Goal: Understand process/instructions: Learn about a topic

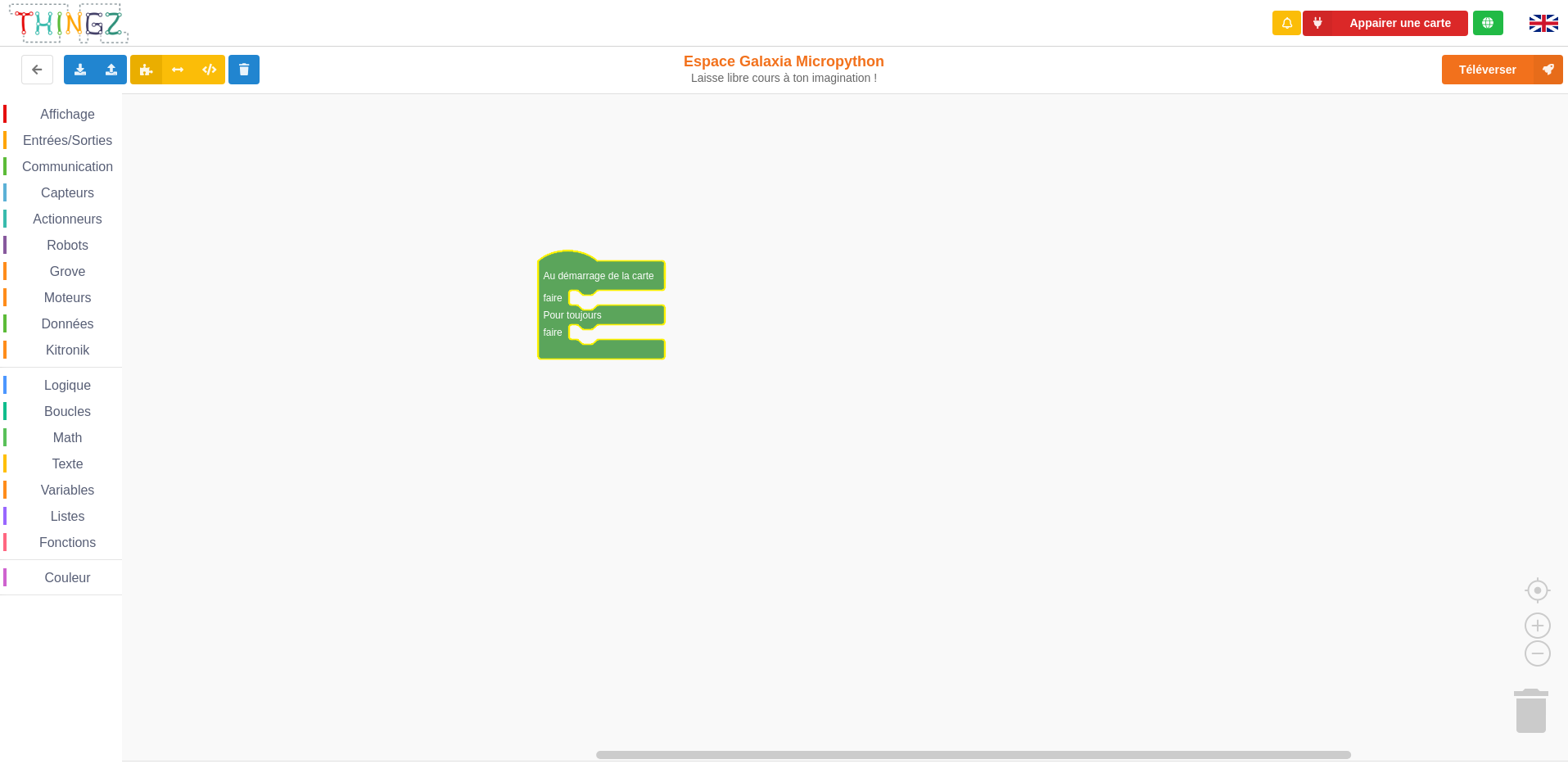
click at [512, 366] on rect "Espace de travail de Blocky" at bounding box center [789, 427] width 1579 height 668
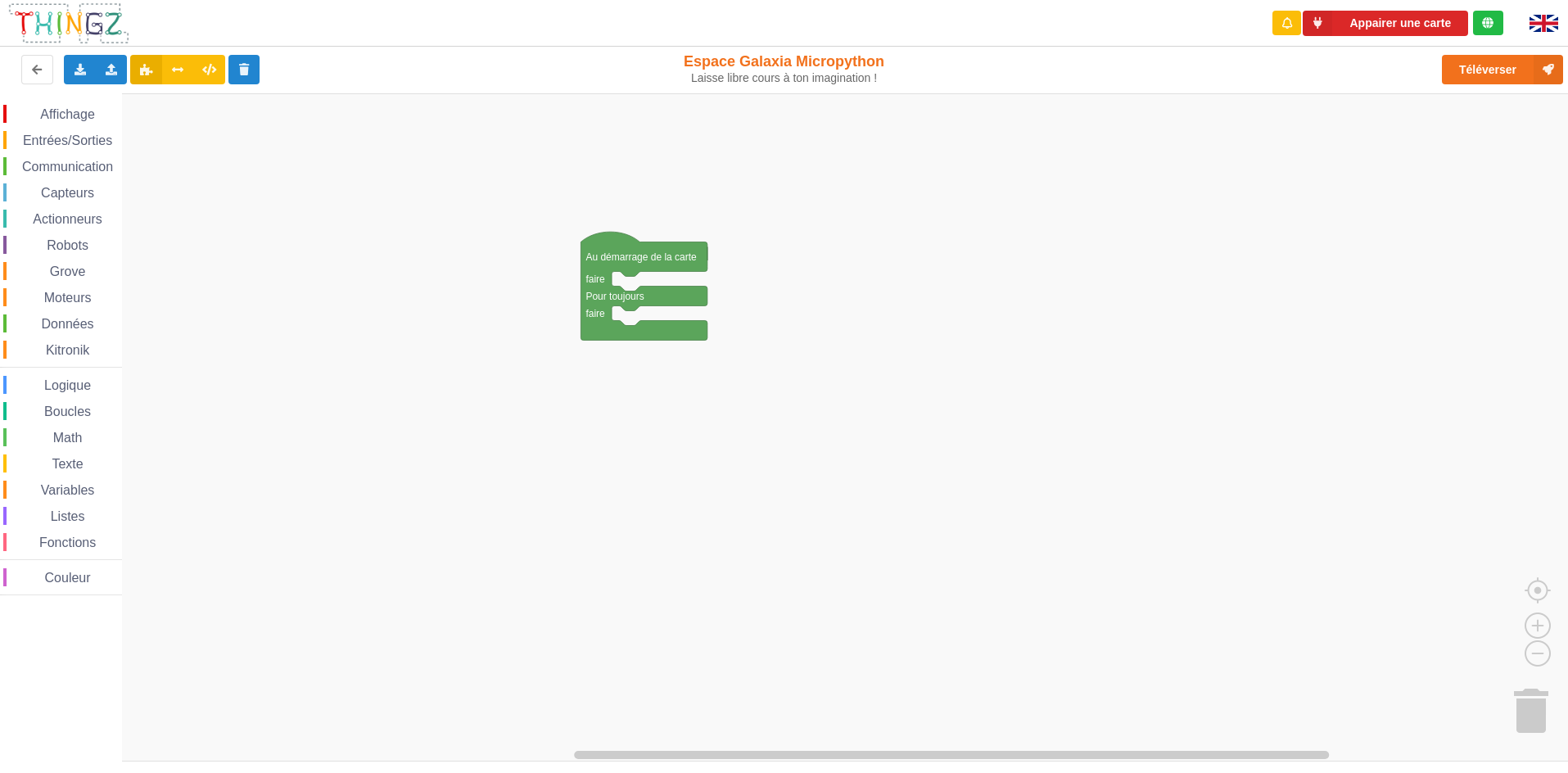
click at [557, 346] on div "Affichage Entrées/Sorties Communication Capteurs Actionneurs Robots Grove Moteu…" at bounding box center [789, 427] width 1579 height 668
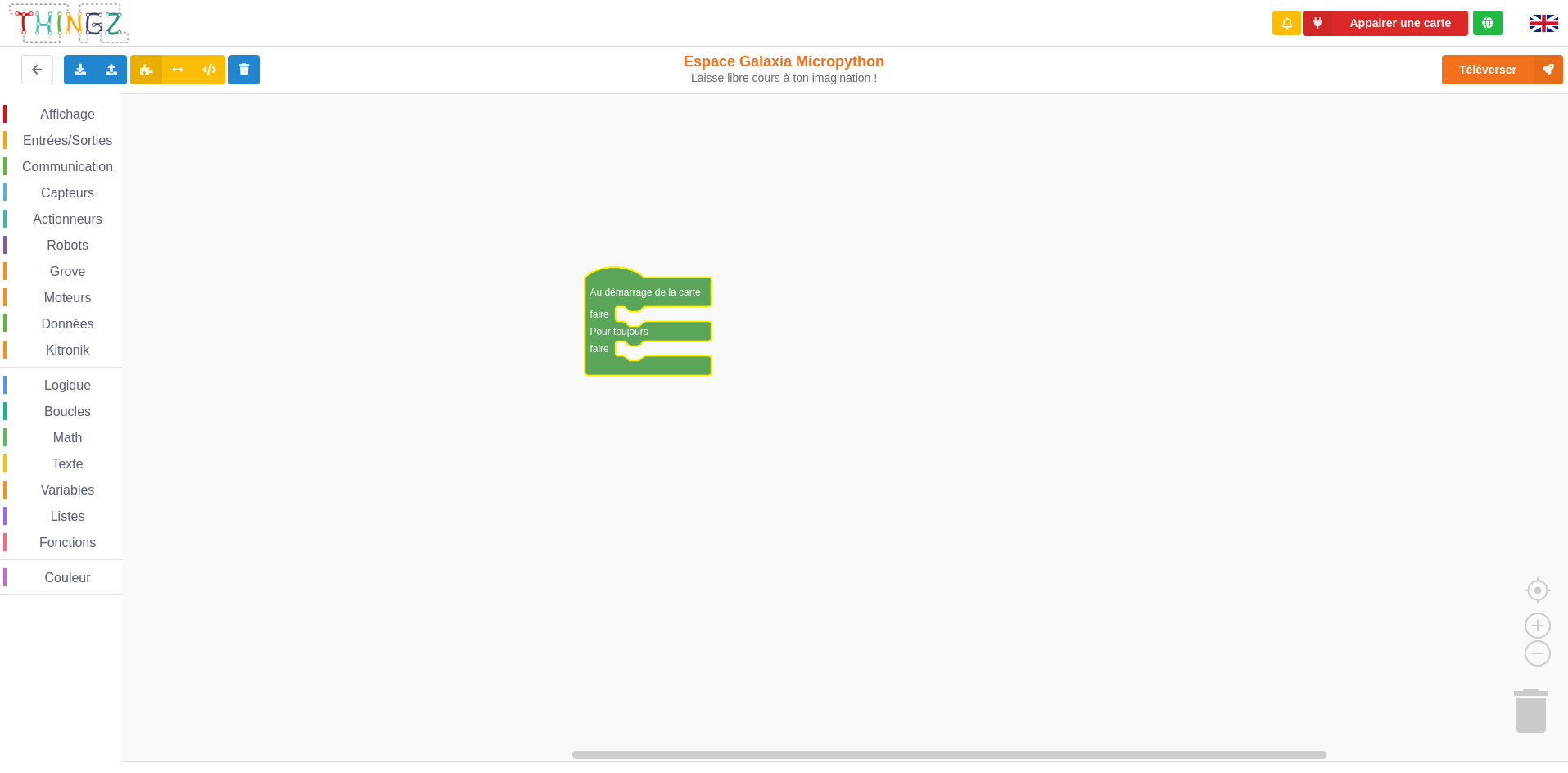
click at [644, 349] on rect "Espace de travail de Blocky" at bounding box center [789, 427] width 1579 height 668
click at [642, 366] on icon "Espace de travail de Blocky" at bounding box center [647, 320] width 126 height 108
click at [645, 336] on text "Pour toujours" at bounding box center [618, 331] width 58 height 12
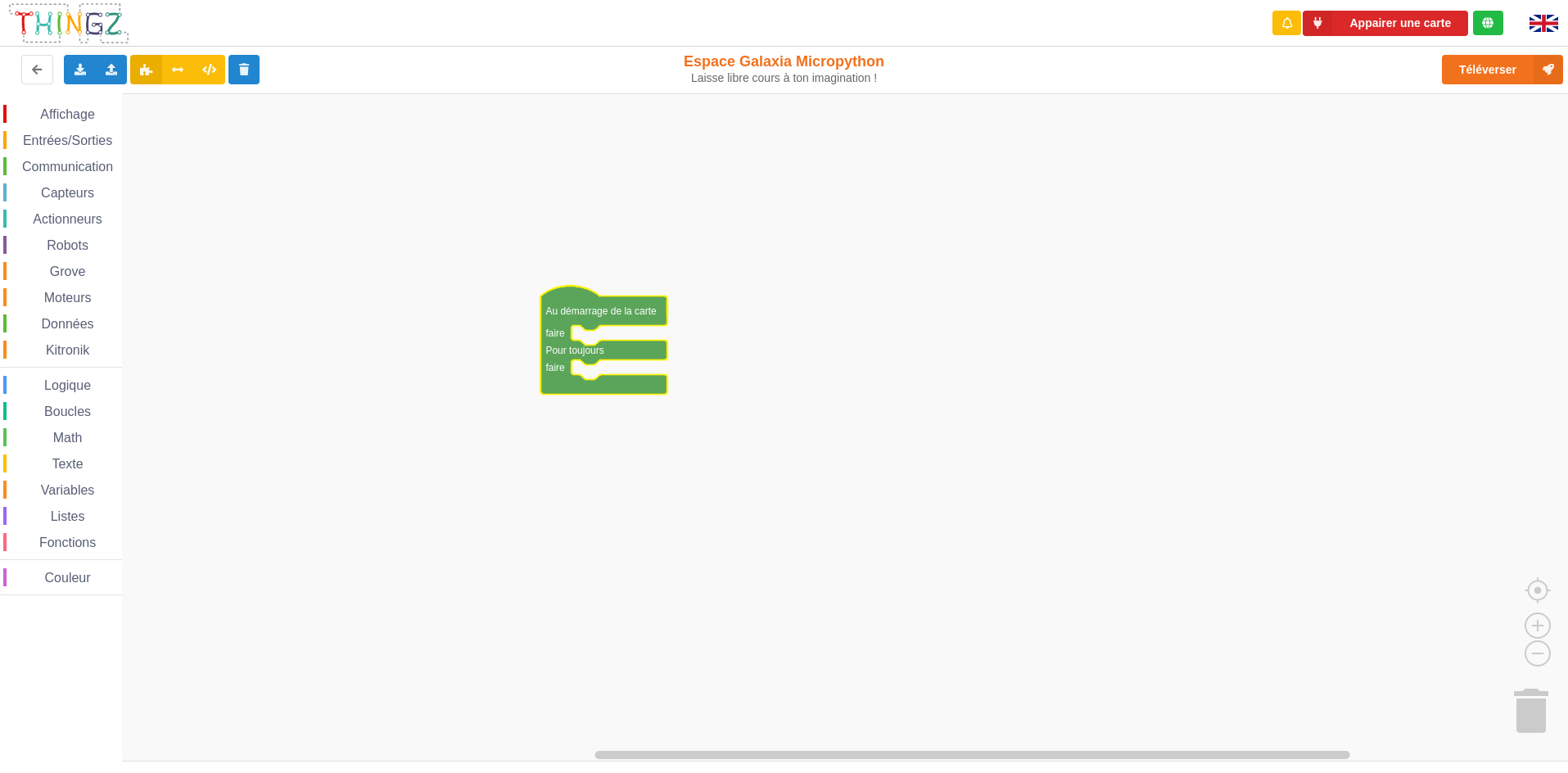
click at [614, 332] on rect "Espace de travail de Blocky" at bounding box center [789, 427] width 1579 height 668
click at [604, 344] on text "Pour toujours" at bounding box center [574, 350] width 58 height 12
click at [616, 327] on rect "Espace de travail de Blocky" at bounding box center [789, 427] width 1579 height 668
click at [595, 347] on text "Pour toujours" at bounding box center [574, 350] width 58 height 12
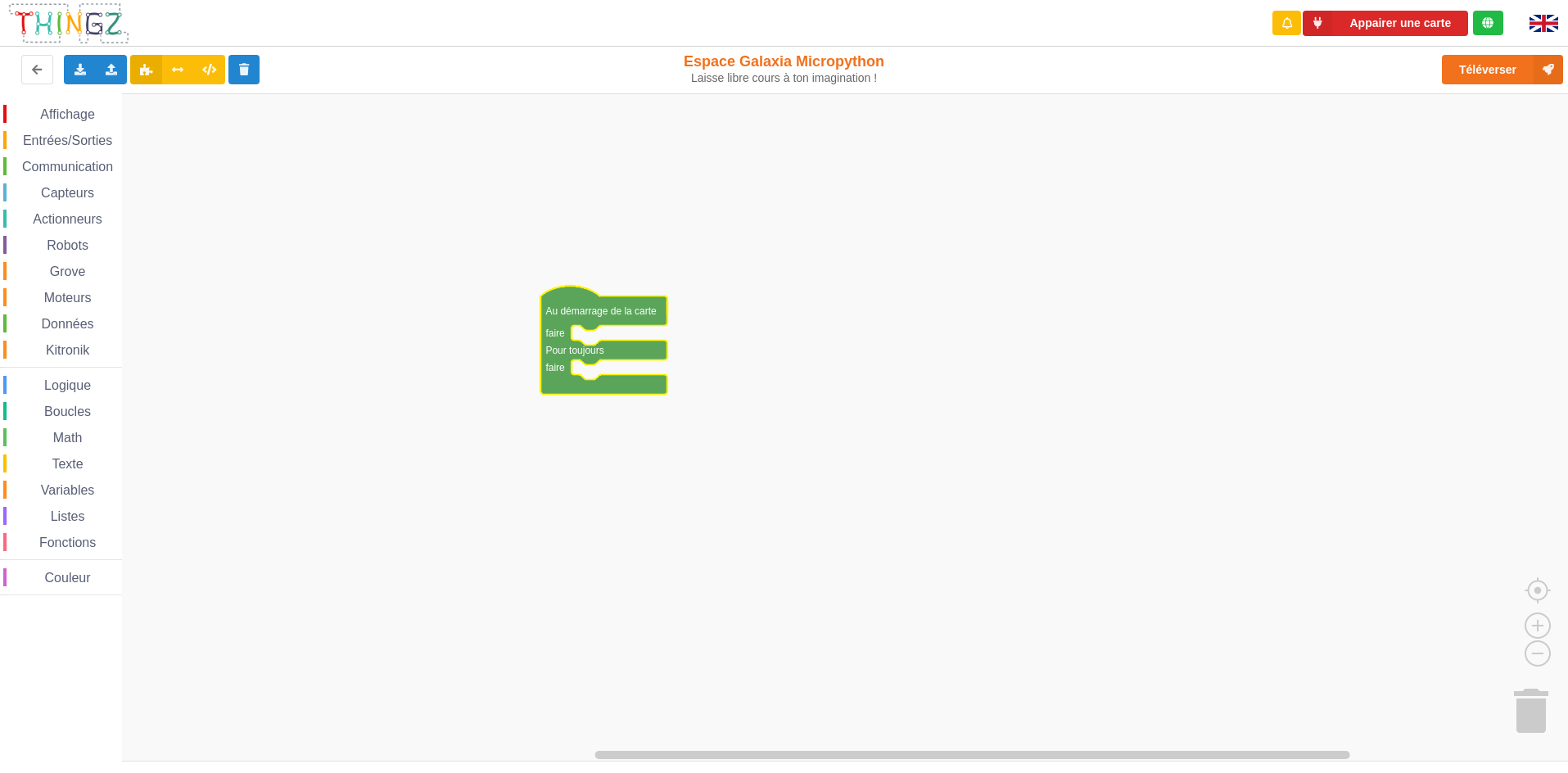
click at [603, 335] on rect "Espace de travail de Blocky" at bounding box center [789, 427] width 1579 height 668
click at [582, 345] on text "Pour toujours" at bounding box center [574, 350] width 58 height 12
click at [593, 336] on rect "Espace de travail de Blocky" at bounding box center [789, 427] width 1579 height 668
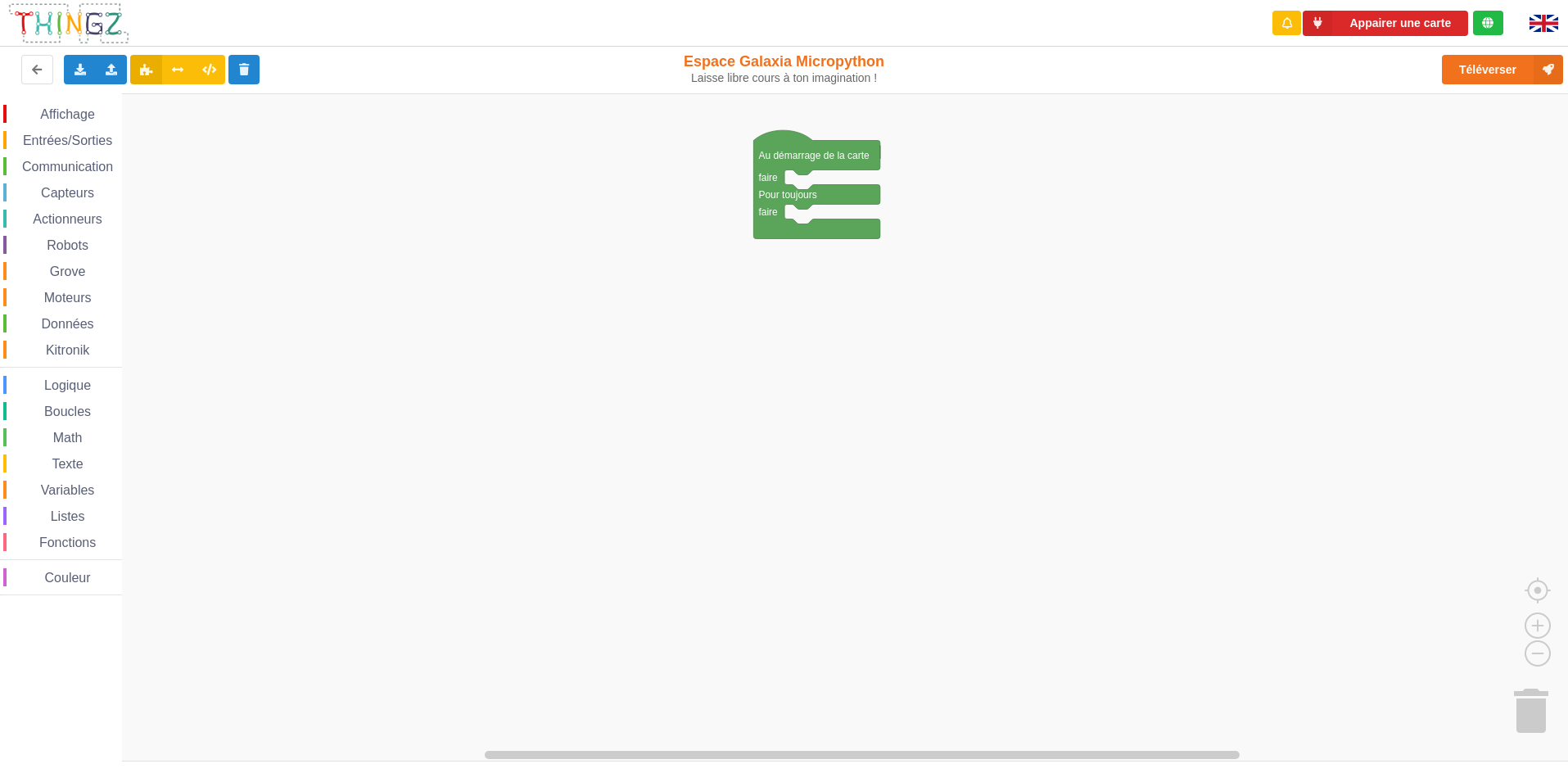
click at [830, 174] on div "Affichage Entrées/Sorties Communication Capteurs Actionneurs Robots Grove Moteu…" at bounding box center [789, 427] width 1579 height 668
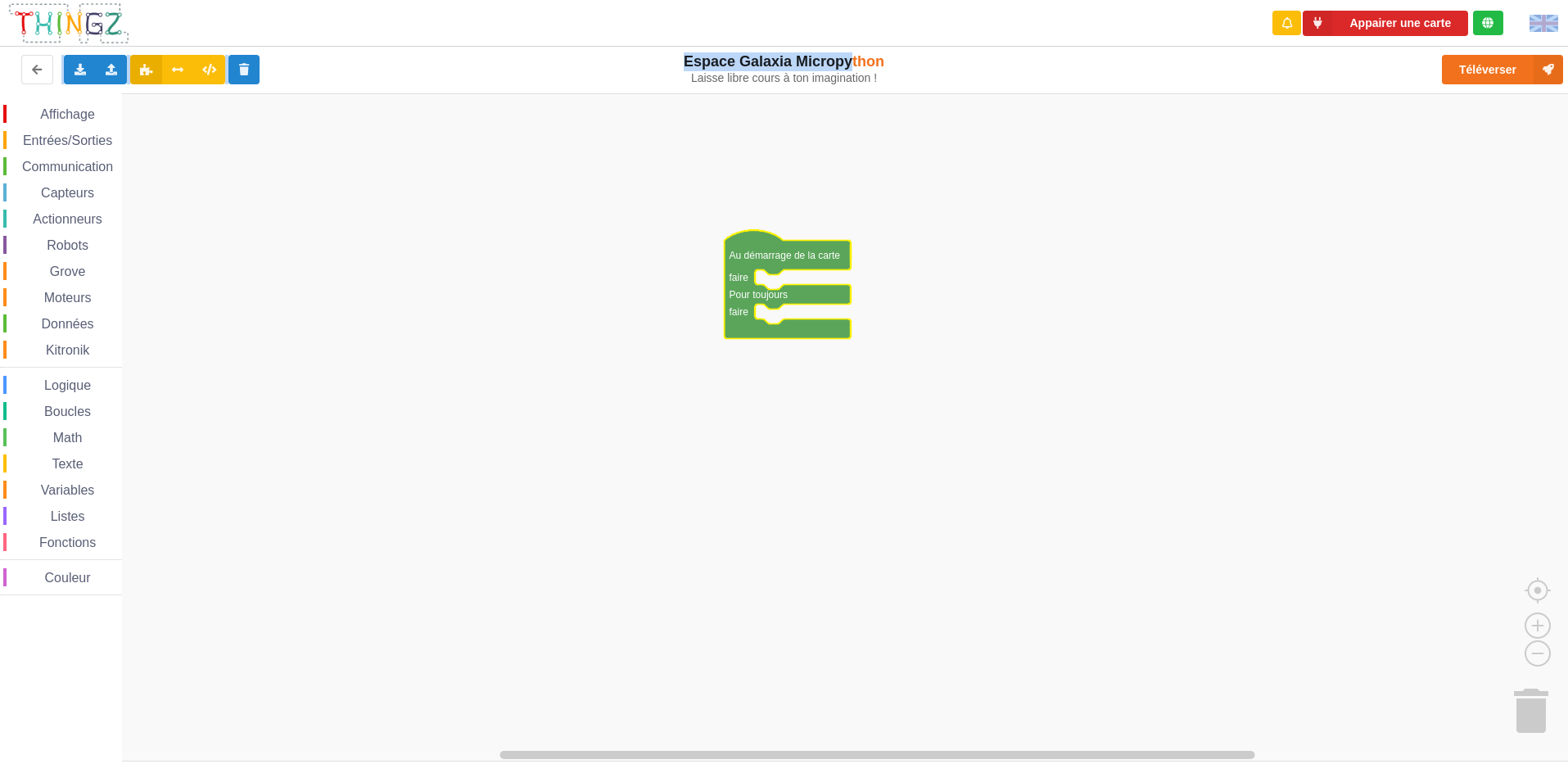
drag, startPoint x: 853, startPoint y: 50, endPoint x: 925, endPoint y: -29, distance: 106.9
click at [925, 0] on html "Appairer une carte Exporter l'assemblage de blocs Exporter l'assemblage de bloc…" at bounding box center [784, 386] width 1568 height 773
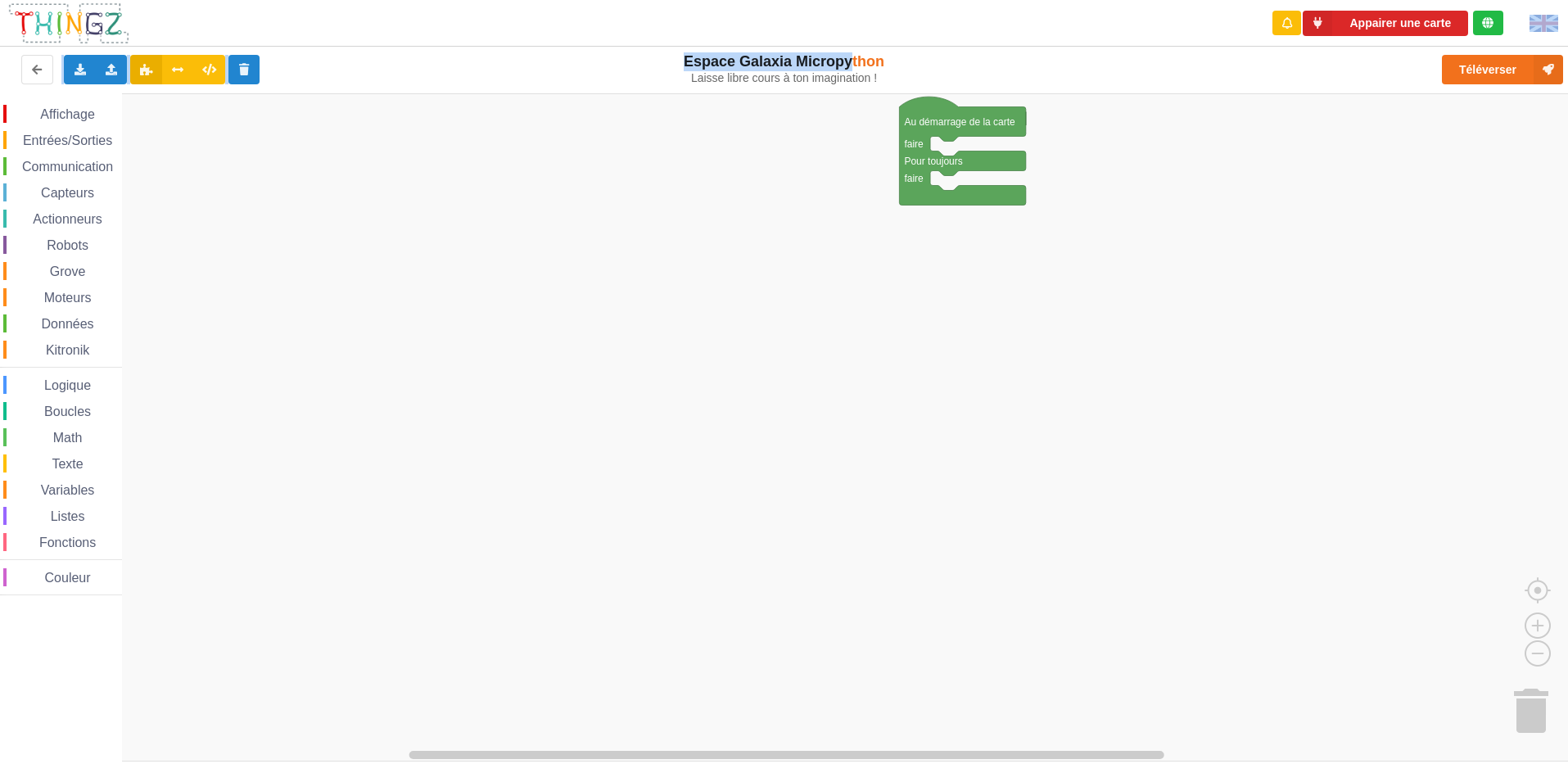
click at [959, 126] on g "Espace de travail de Blocky" at bounding box center [801, 427] width 1603 height 668
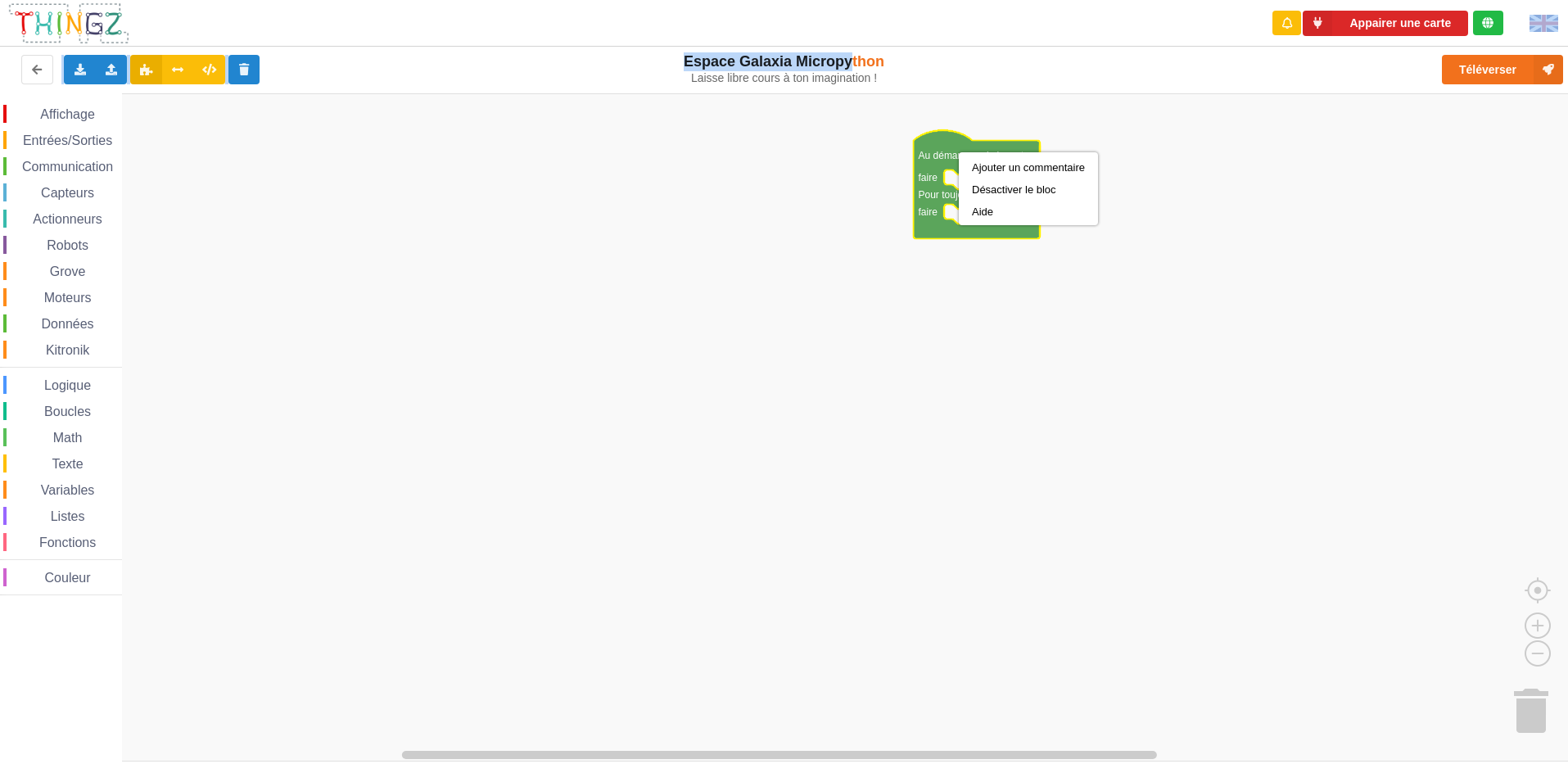
click at [958, 153] on text "Au démarrage de la carte" at bounding box center [974, 155] width 111 height 12
click at [723, 45] on div "Espace Galaxia Micropython Laisse libre cours à ton imagination !" at bounding box center [783, 70] width 296 height 54
click at [736, 62] on div "Espace Galaxia Micropython Laisse libre cours à ton imagination !" at bounding box center [784, 68] width 274 height 33
drag, startPoint x: 882, startPoint y: 64, endPoint x: 682, endPoint y: 55, distance: 200.2
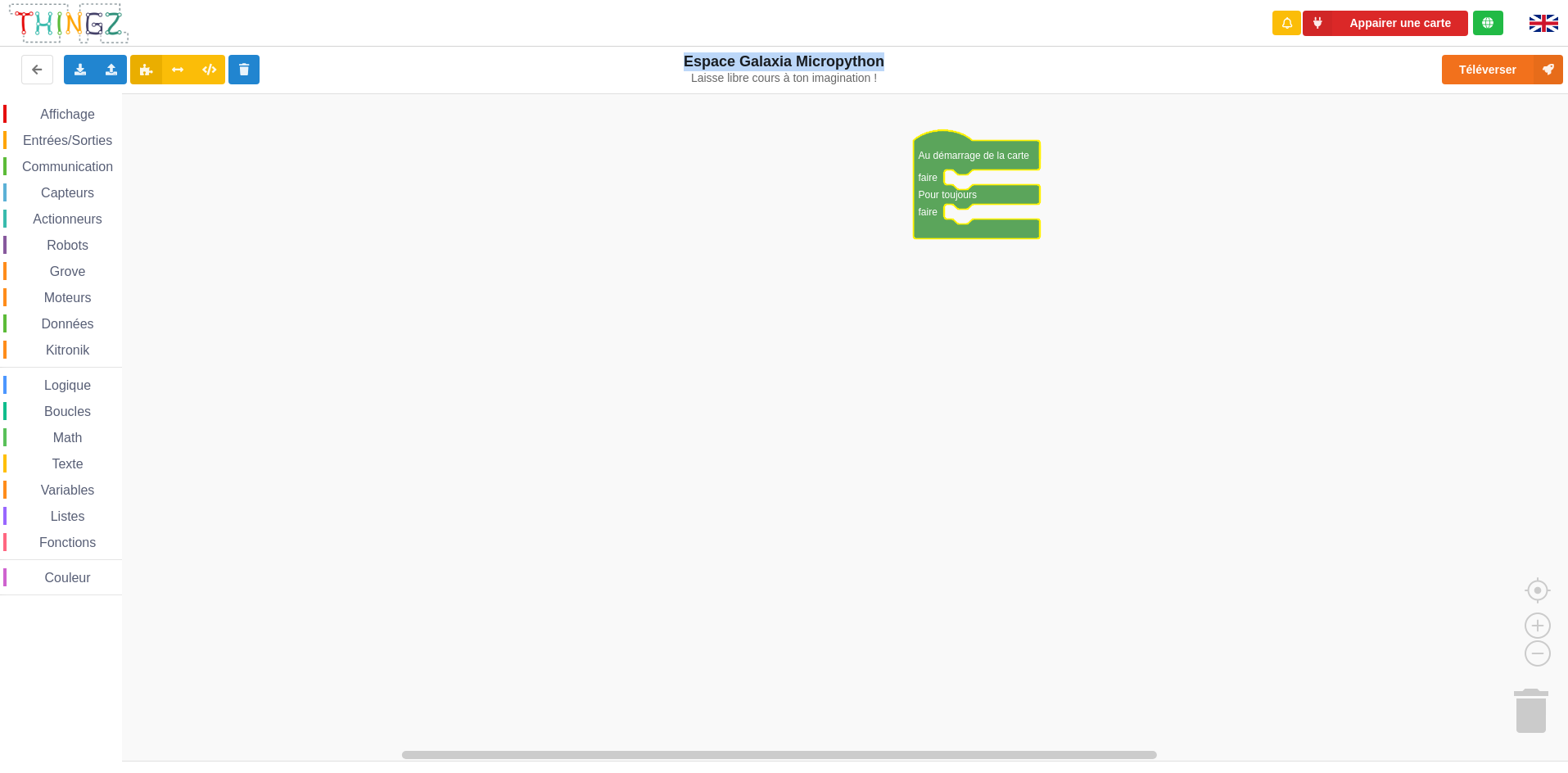
click at [682, 55] on div "Espace Galaxia Micropython Laisse libre cours à ton imagination !" at bounding box center [784, 68] width 274 height 33
drag, startPoint x: 682, startPoint y: 55, endPoint x: 666, endPoint y: 78, distance: 28.0
click at [666, 78] on div "Laisse libre cours à ton imagination !" at bounding box center [784, 78] width 274 height 14
click at [704, 67] on div "Espace Galaxia Micropython Laisse libre cours à ton imagination !" at bounding box center [784, 68] width 274 height 33
click at [709, 65] on div "Espace Galaxia Micropython Laisse libre cours à ton imagination !" at bounding box center [784, 68] width 274 height 33
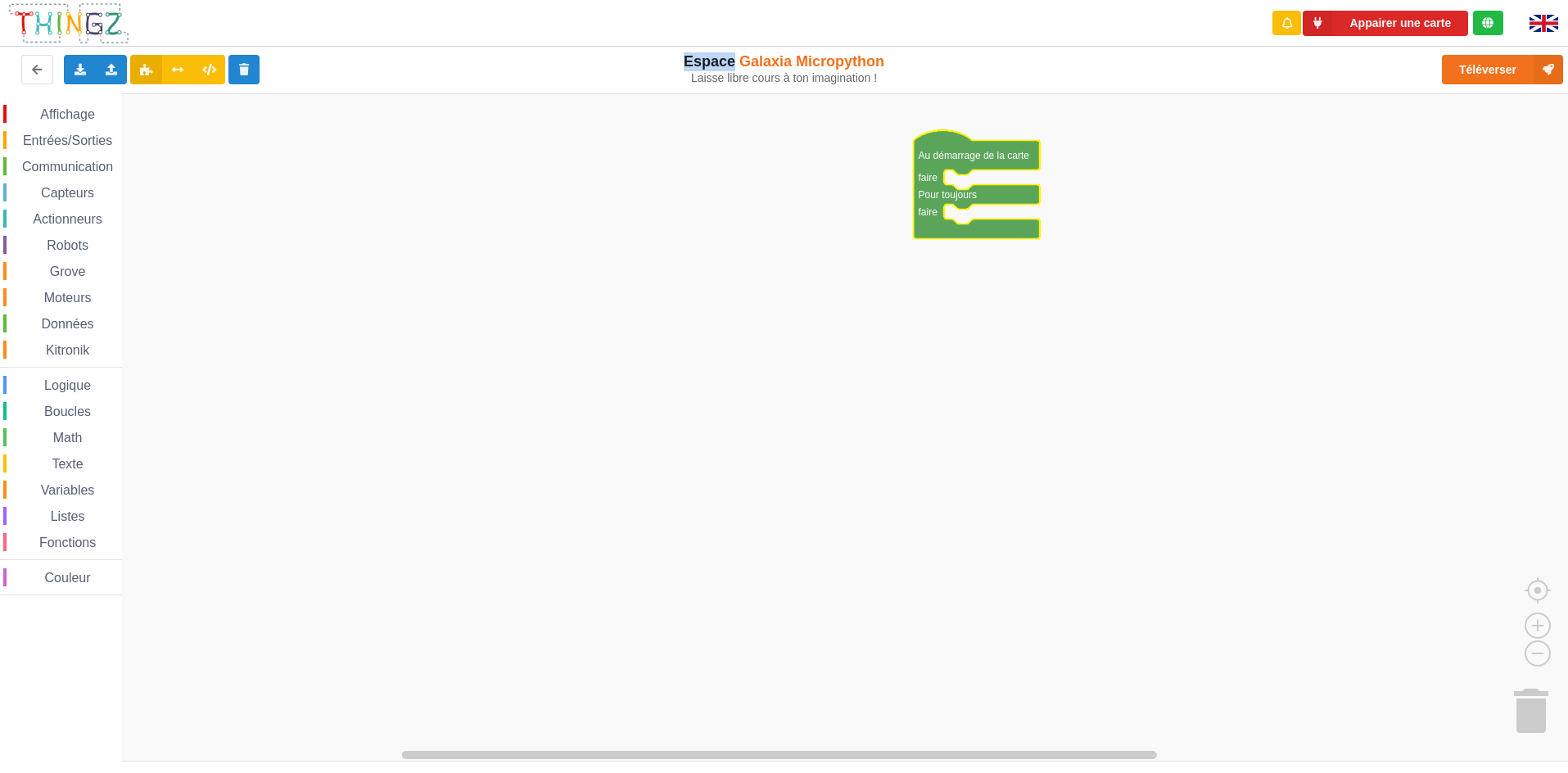
click at [714, 64] on div "Espace Galaxia Micropython Laisse libre cours à ton imagination !" at bounding box center [784, 68] width 274 height 33
drag, startPoint x: 750, startPoint y: 59, endPoint x: 843, endPoint y: 68, distance: 93.4
click at [843, 68] on div "Espace Galaxia Micropython Laisse libre cours à ton imagination !" at bounding box center [784, 68] width 274 height 33
click at [787, 64] on div "Espace Galaxia Micropython Laisse libre cours à ton imagination !" at bounding box center [784, 68] width 274 height 33
drag, startPoint x: 792, startPoint y: 59, endPoint x: 739, endPoint y: 61, distance: 53.0
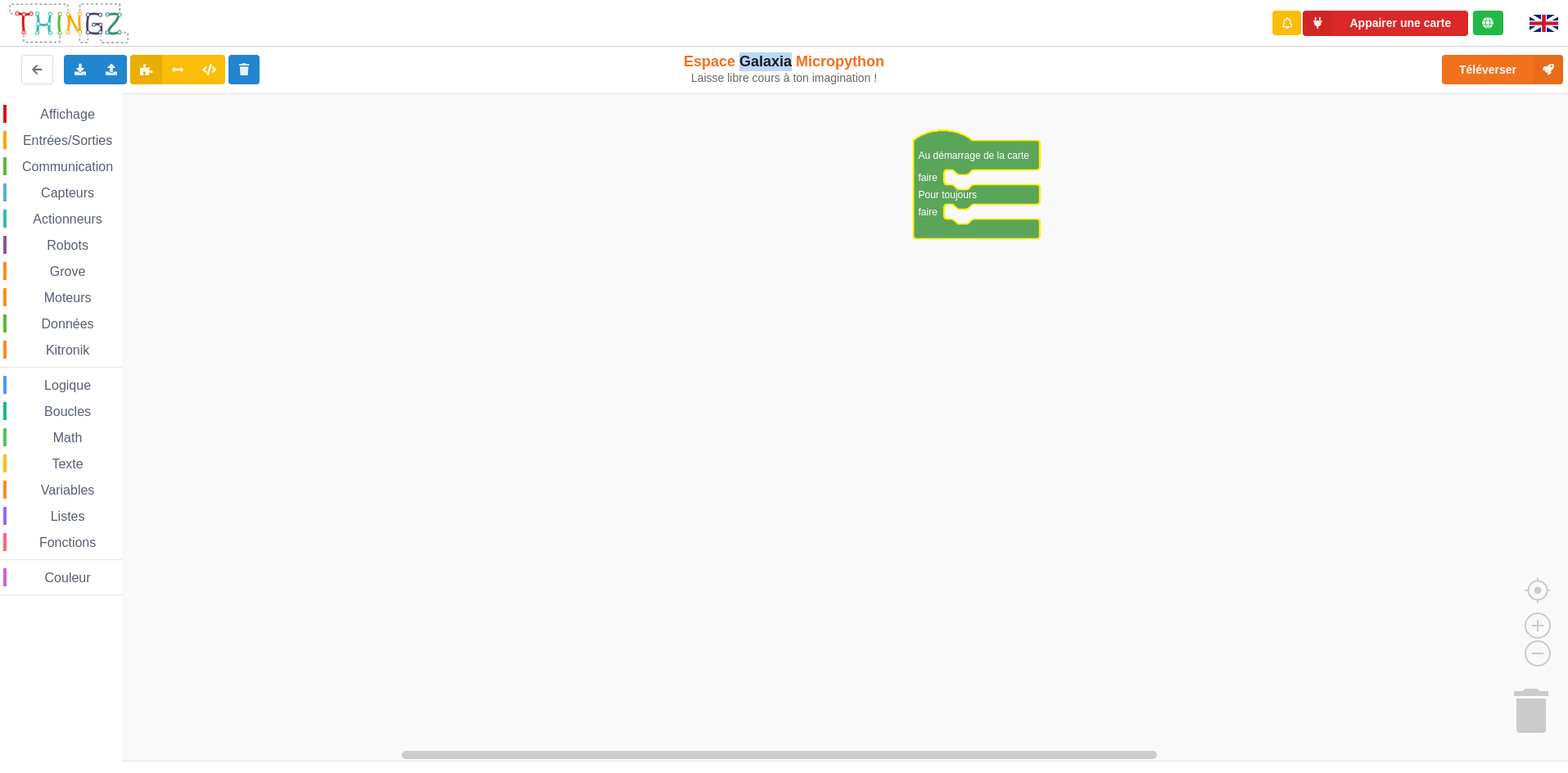
click at [739, 61] on div "Espace Galaxia Micropython Laisse libre cours à ton imagination !" at bounding box center [784, 68] width 274 height 33
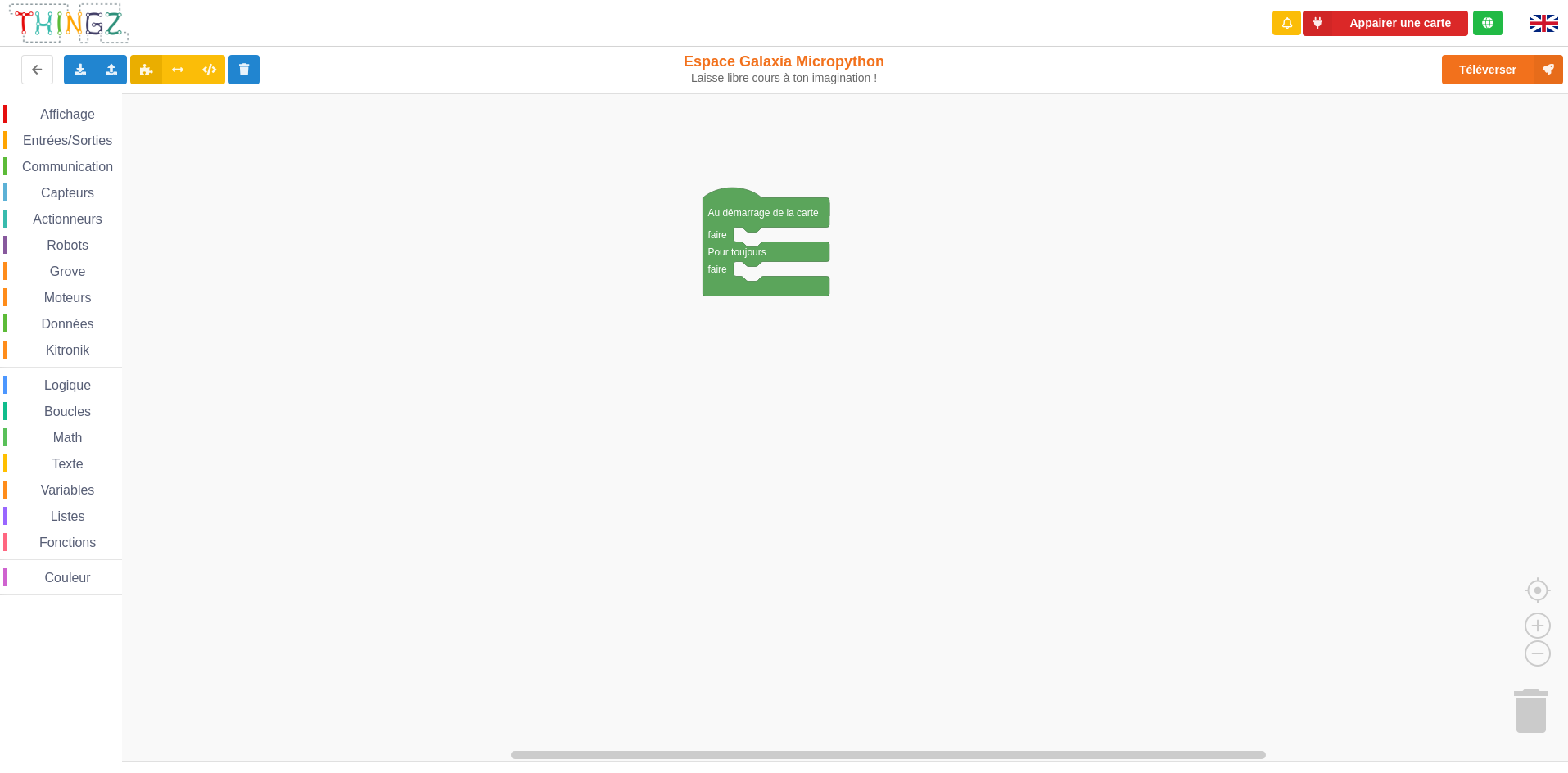
click at [750, 182] on div "Affichage Entrées/Sorties Communication Capteurs Actionneurs Robots Grove Moteu…" at bounding box center [789, 427] width 1579 height 668
click at [78, 113] on span "Affichage" at bounding box center [66, 114] width 58 height 14
click at [878, 252] on div "Affichage Entrées/Sorties Communication Capteurs Actionneurs Robots Grove Moteu…" at bounding box center [789, 427] width 1579 height 668
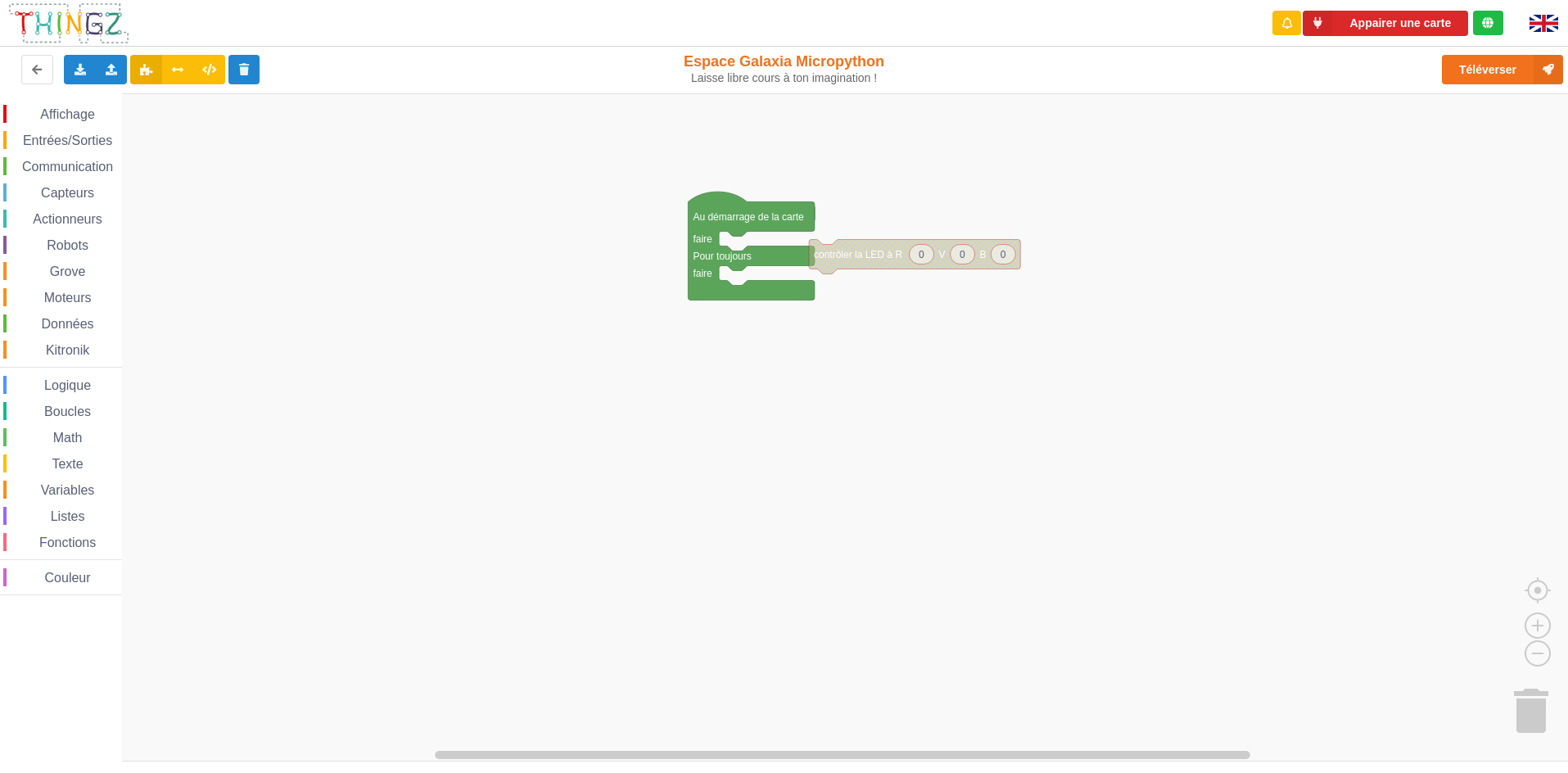
click at [824, 232] on div "Affichage Entrées/Sorties Communication Capteurs Actionneurs Robots Grove Moteu…" at bounding box center [789, 427] width 1579 height 668
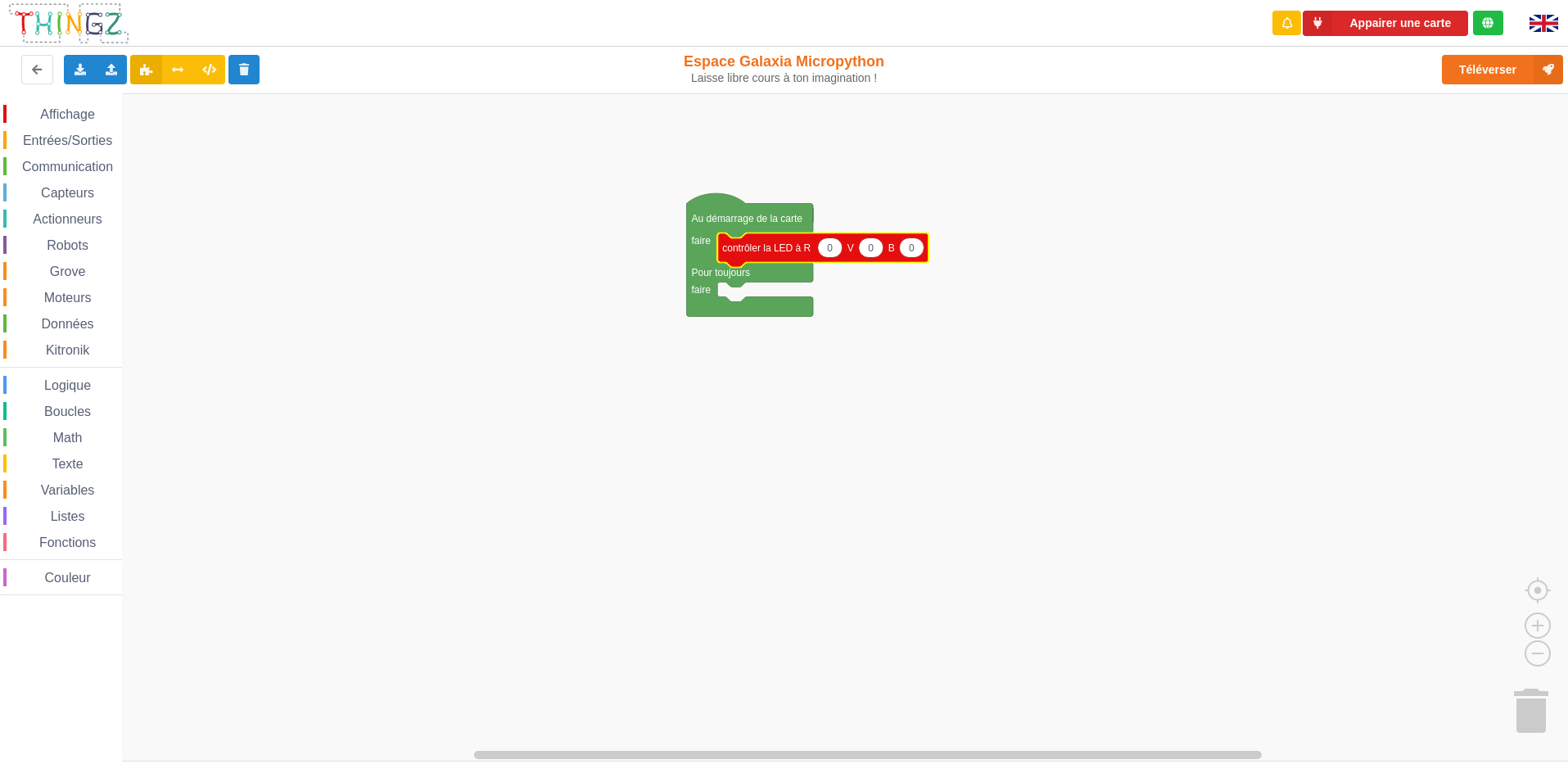
click at [831, 243] on text "0" at bounding box center [830, 248] width 6 height 12
type input "255"
click at [877, 245] on text "0" at bounding box center [876, 248] width 6 height 12
type input "255"
click at [921, 253] on text "0" at bounding box center [923, 248] width 6 height 12
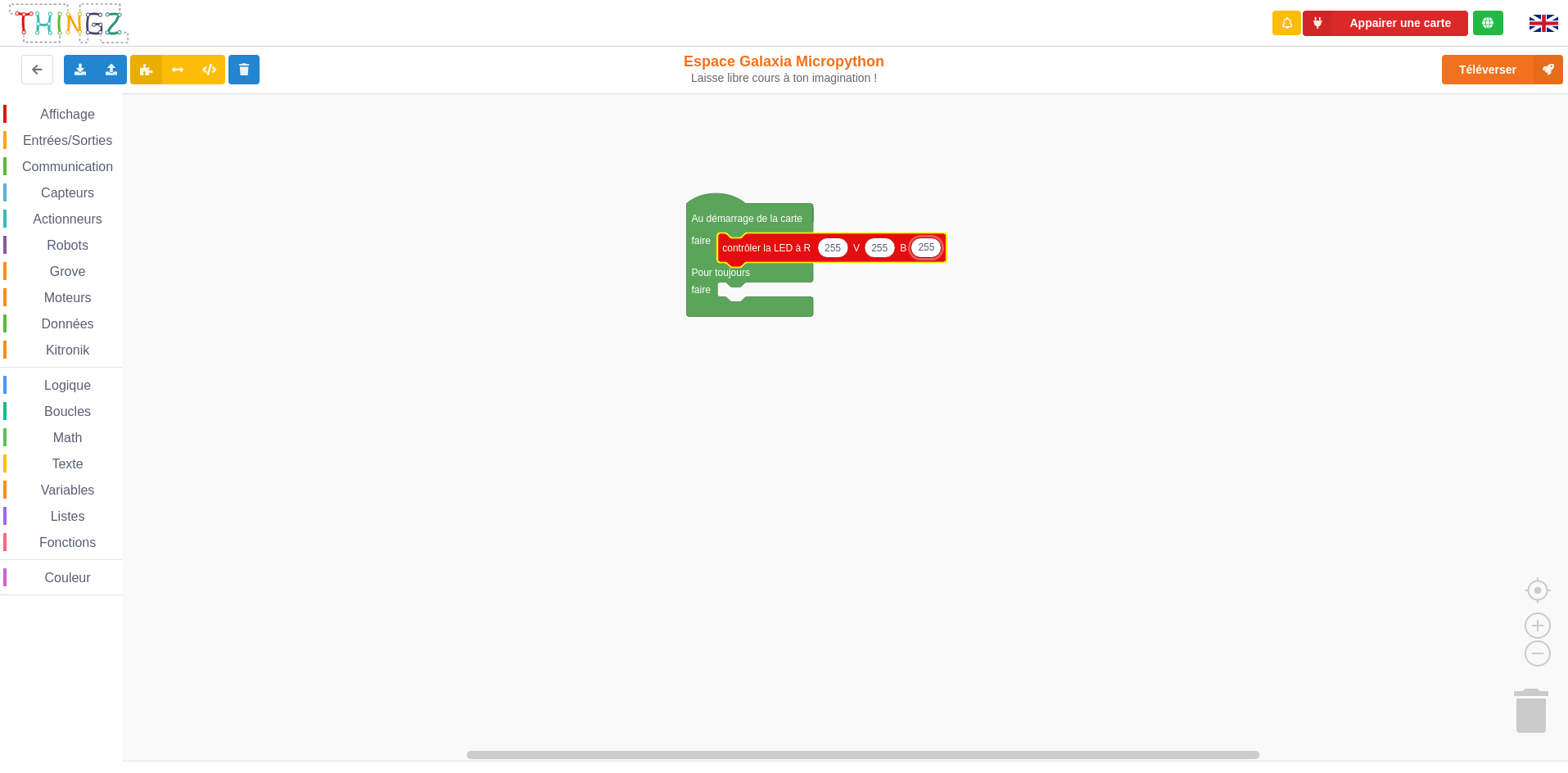
type input "255"
click at [89, 148] on div "Entrées/Sorties" at bounding box center [62, 140] width 119 height 18
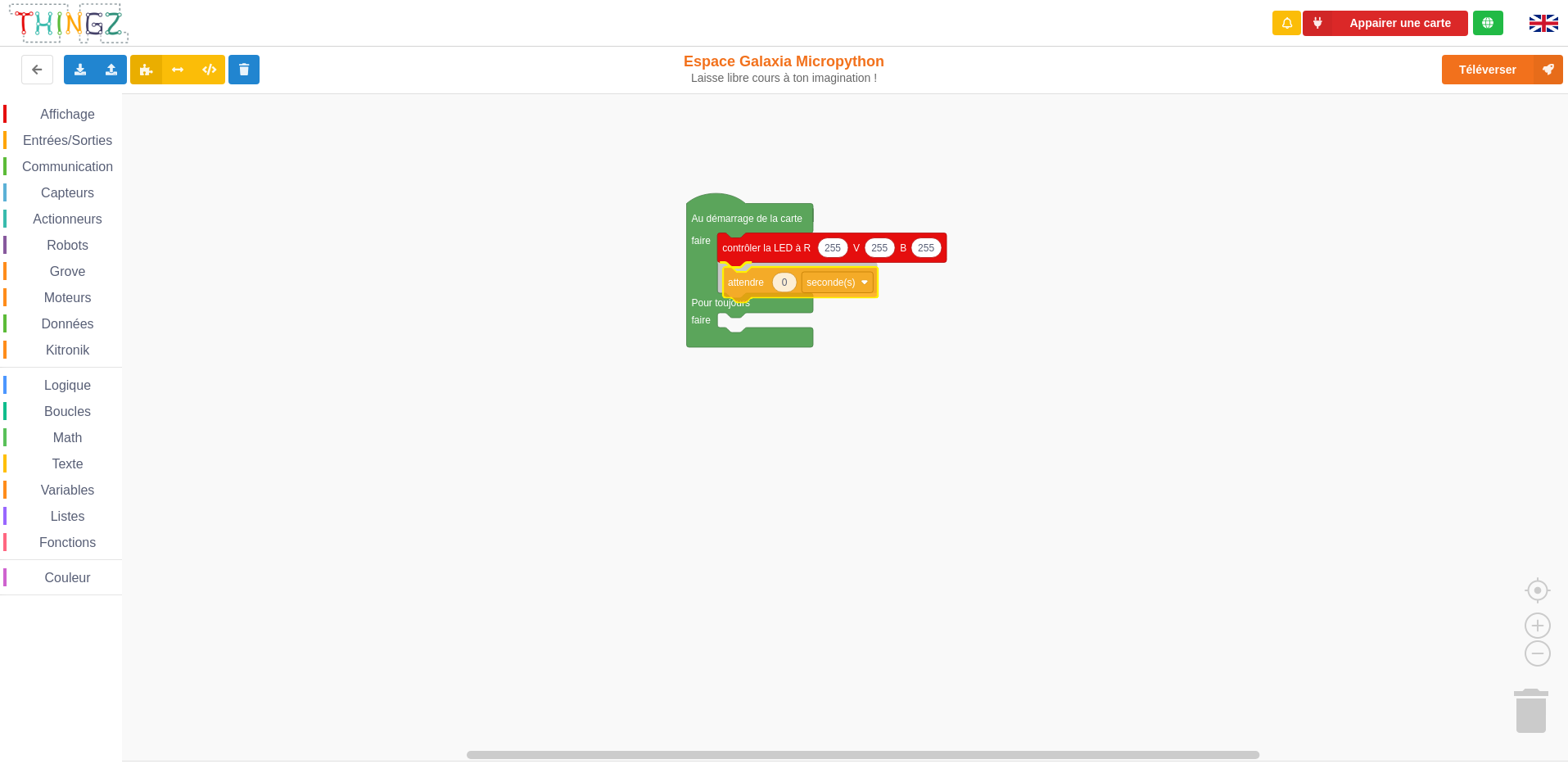
click at [756, 280] on div "Affichage Entrées/Sorties Communication Capteurs Actionneurs Robots Grove Moteu…" at bounding box center [789, 427] width 1579 height 668
click at [782, 279] on icon "Espace de travail de Blocky" at bounding box center [778, 277] width 25 height 20
type input "1"
click at [73, 101] on div "Affichage Entrées/Sorties Communication Capteurs Actionneurs Robots Grove Moteu…" at bounding box center [60, 348] width 122 height 509
click at [82, 101] on div "Affichage Entrées/Sorties Communication Capteurs Actionneurs Robots Grove Moteu…" at bounding box center [60, 348] width 122 height 509
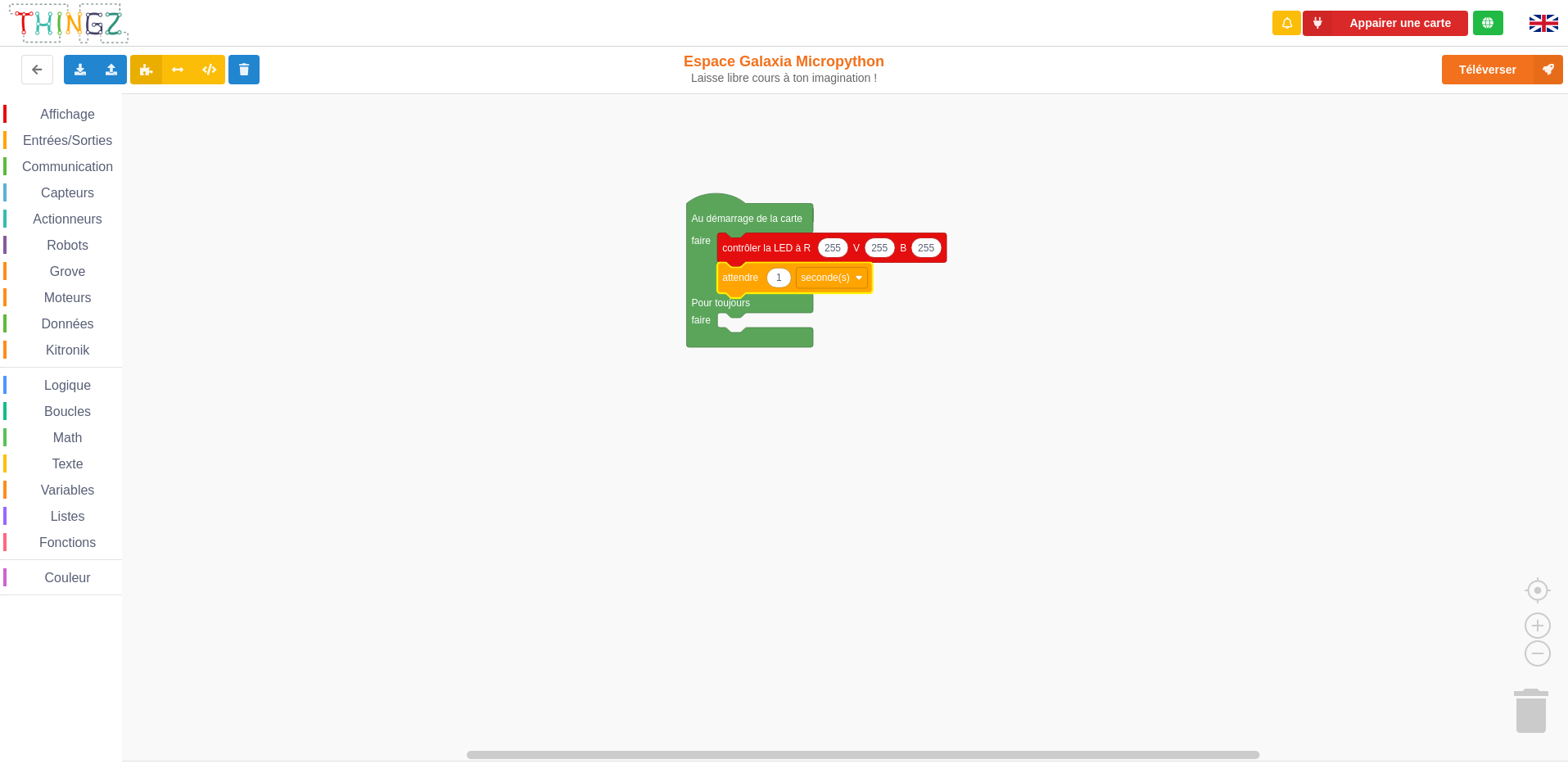
click at [84, 102] on div "Affichage Entrées/Sorties Communication Capteurs Actionneurs Robots Grove Moteu…" at bounding box center [60, 348] width 122 height 509
click at [82, 110] on span "Affichage" at bounding box center [66, 114] width 58 height 14
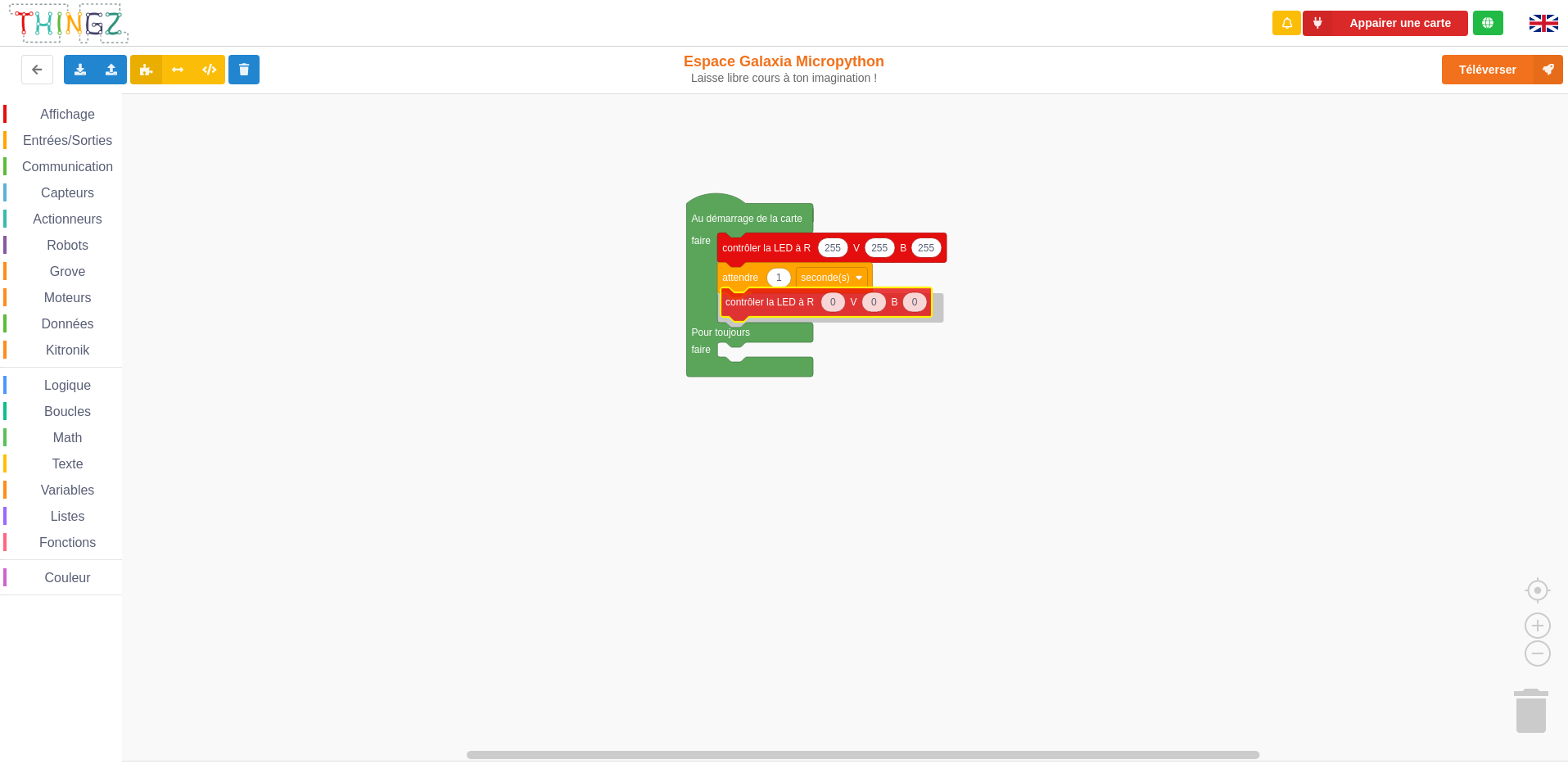
click at [812, 311] on div "Affichage Entrées/Sorties Communication Capteurs Actionneurs Robots Grove Moteu…" at bounding box center [789, 427] width 1579 height 668
click at [68, 138] on span "Entrées/Sorties" at bounding box center [67, 141] width 94 height 14
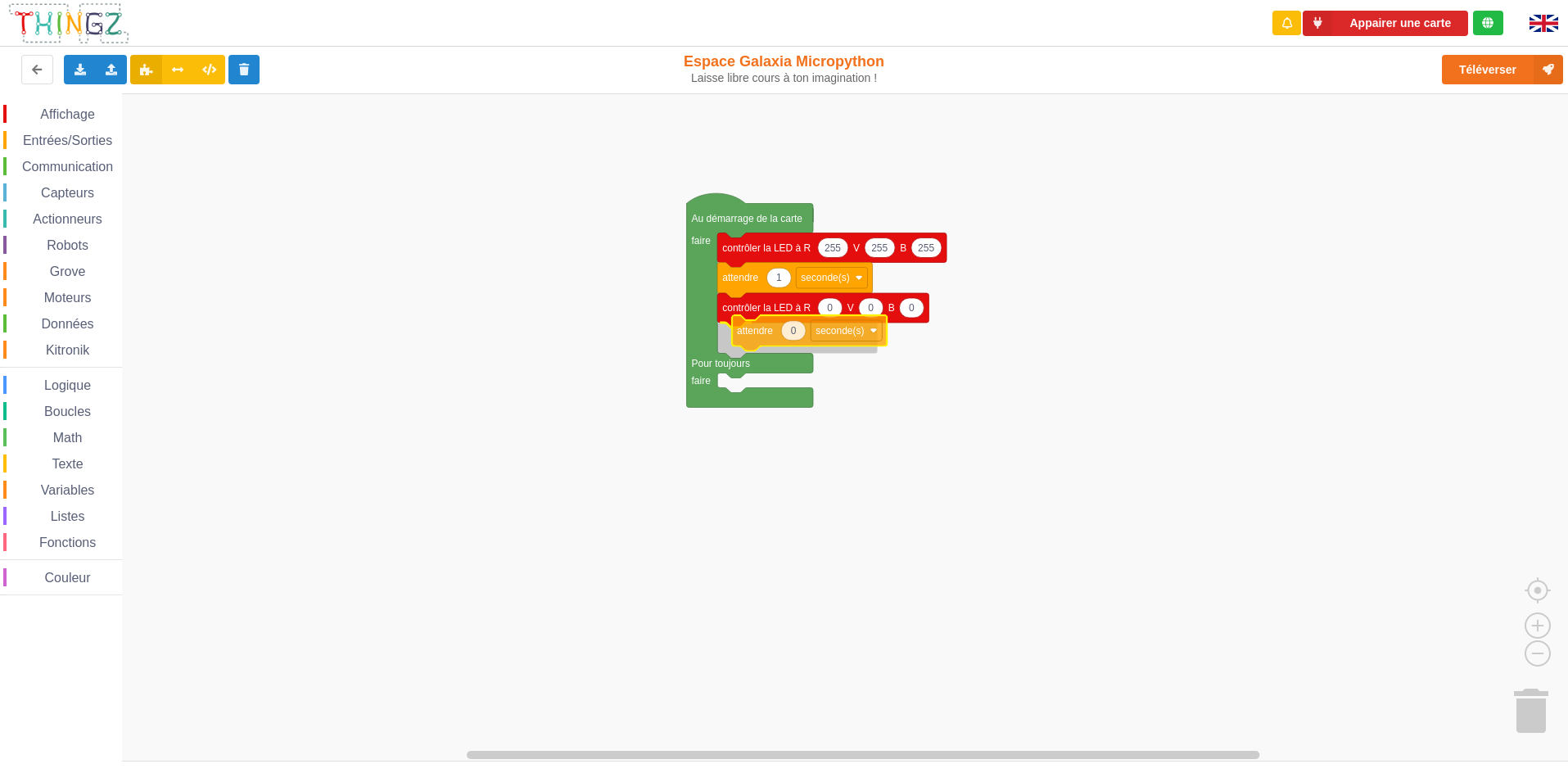
click at [762, 327] on div "Affichage Entrées/Sorties Communication Capteurs Actionneurs Robots Grove Moteu…" at bounding box center [789, 427] width 1579 height 668
click at [780, 342] on text "0" at bounding box center [779, 338] width 6 height 12
type input "1"
click at [87, 111] on span "Affichage" at bounding box center [66, 114] width 58 height 14
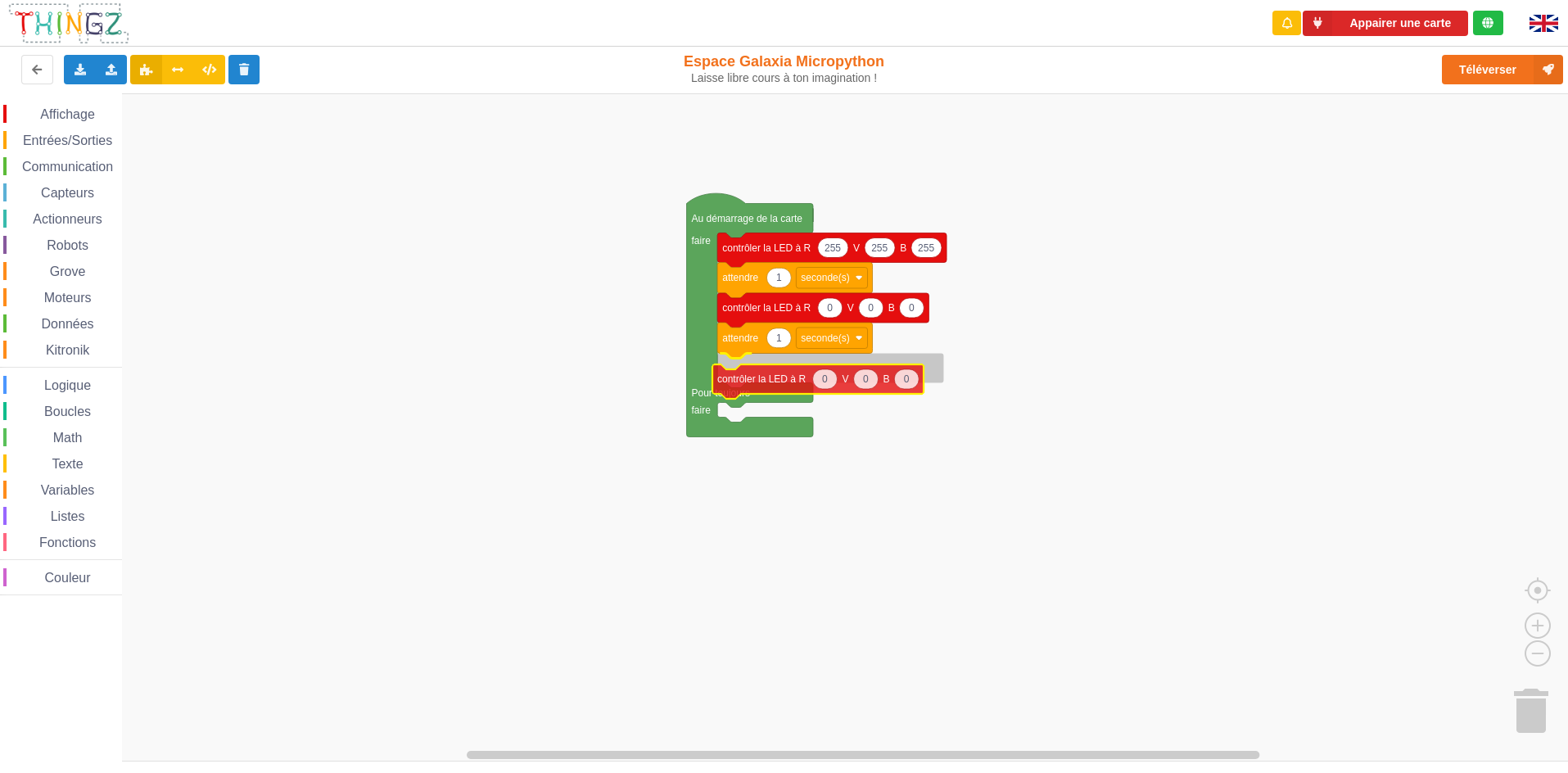
click at [781, 371] on div "Affichage Entrées/Sorties Communication Capteurs Actionneurs Robots Grove Moteu…" at bounding box center [789, 427] width 1579 height 668
click at [830, 369] on text "0" at bounding box center [830, 368] width 6 height 12
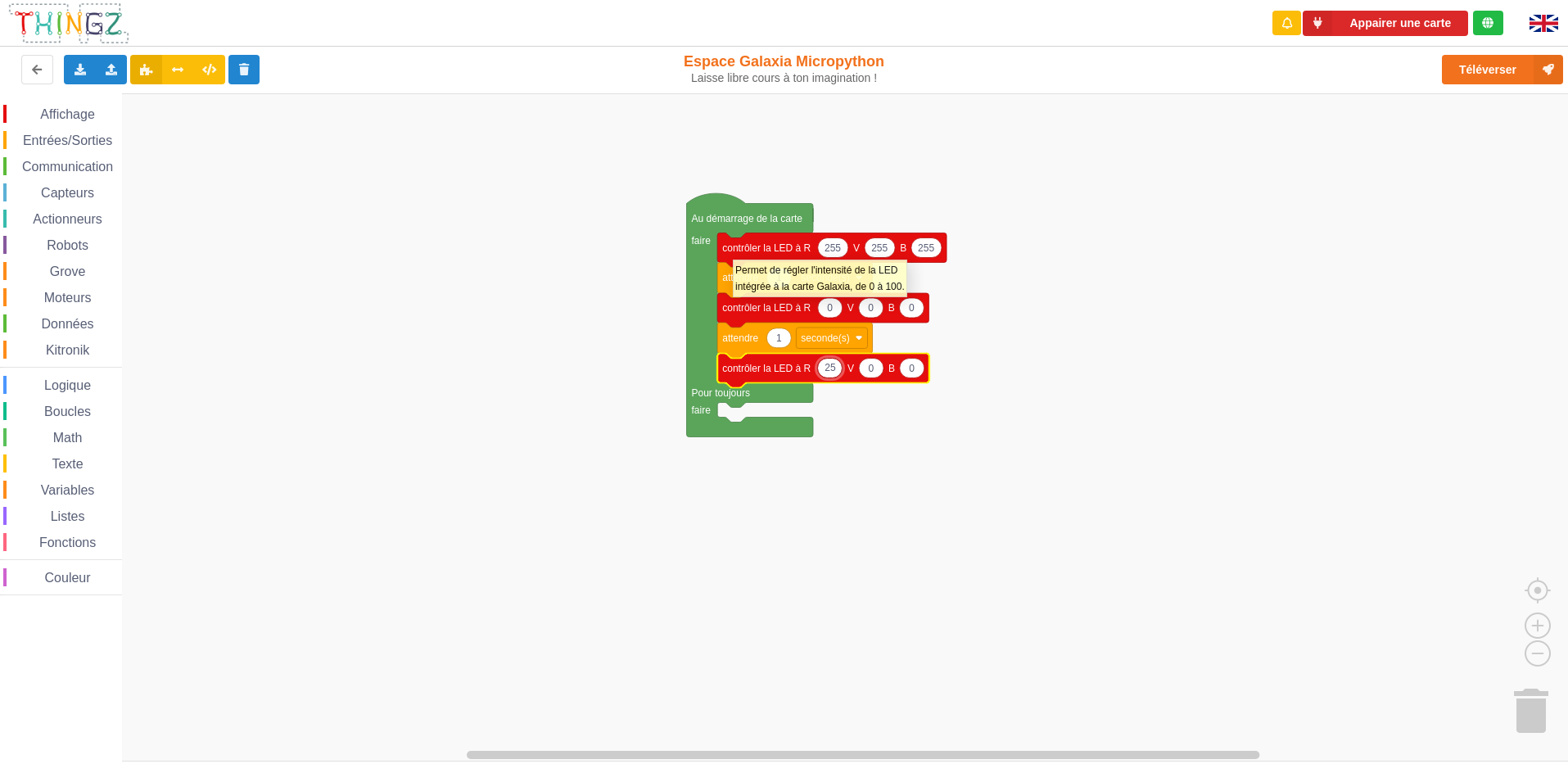
type input "255"
click at [878, 378] on icon "Espace de travail de Blocky" at bounding box center [876, 368] width 25 height 20
click at [879, 374] on input "0" at bounding box center [877, 368] width 26 height 21
type input "255"
click at [924, 370] on text "0" at bounding box center [923, 368] width 6 height 12
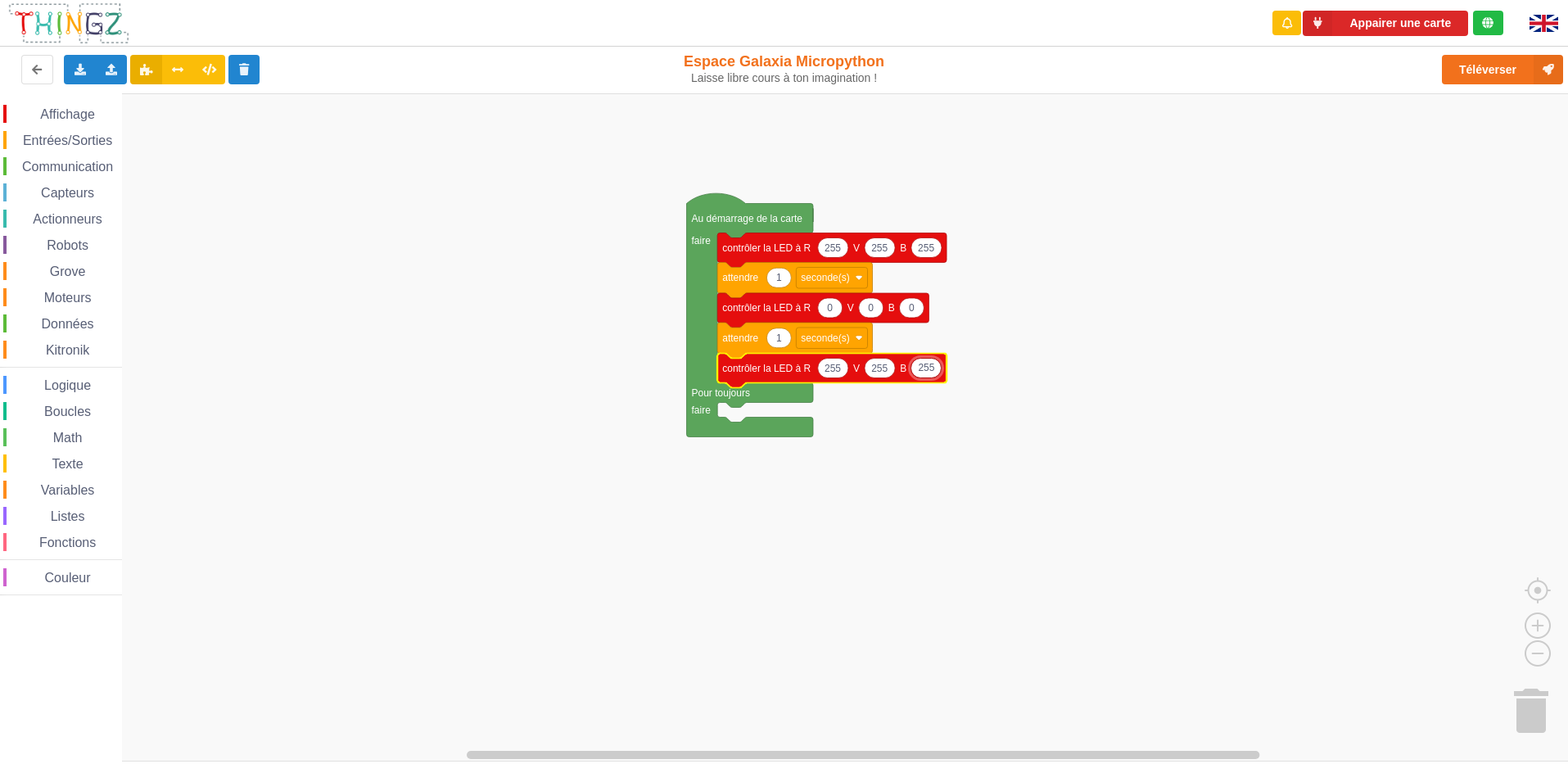
type input "255"
click at [82, 146] on span "Entrées/Sorties" at bounding box center [67, 141] width 94 height 14
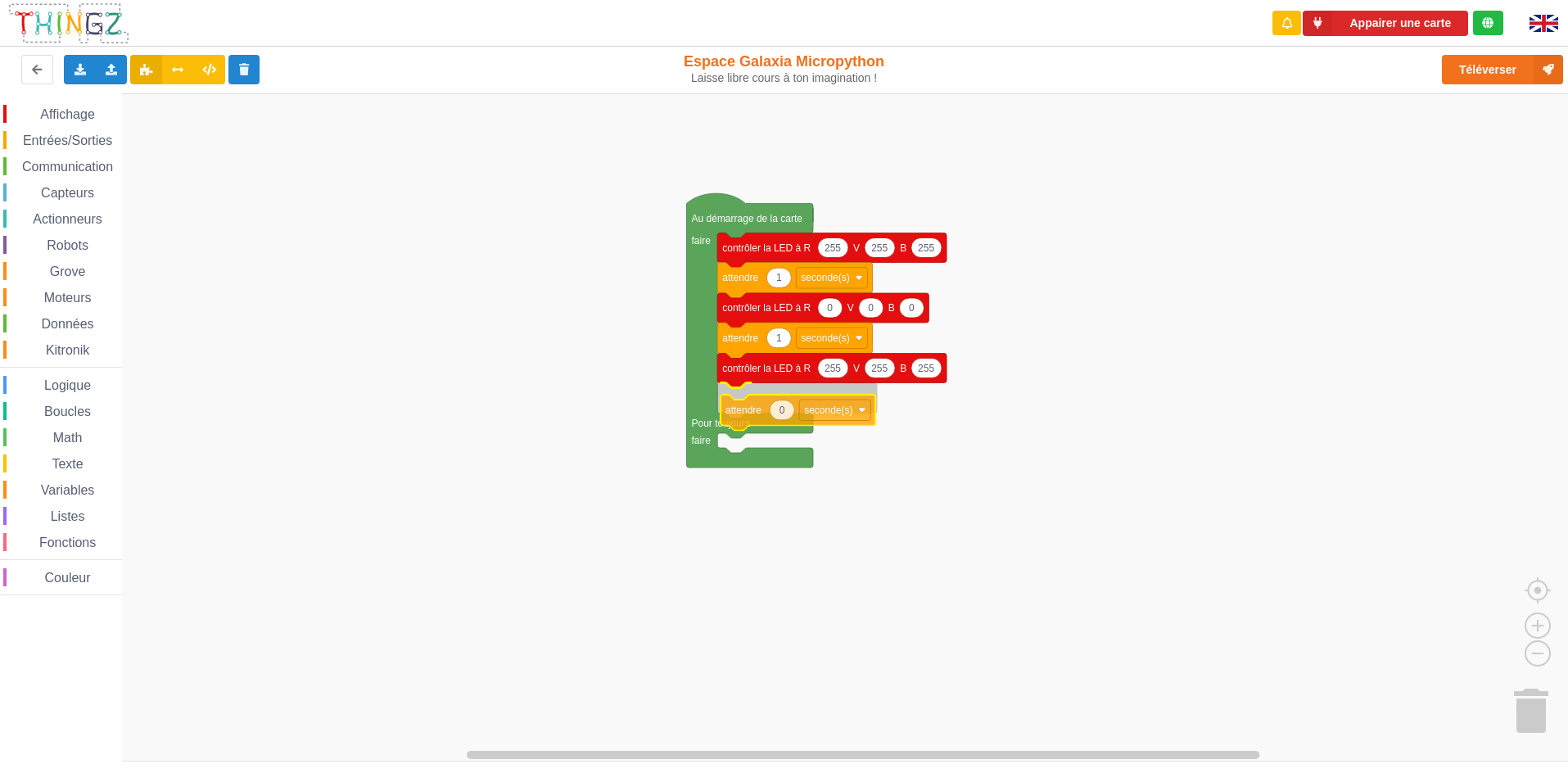
click at [736, 429] on div "Affichage Entrées/Sorties Communication Capteurs Actionneurs Robots Grove Moteu…" at bounding box center [789, 427] width 1579 height 668
click at [77, 147] on span "Entrées/Sorties" at bounding box center [67, 141] width 94 height 14
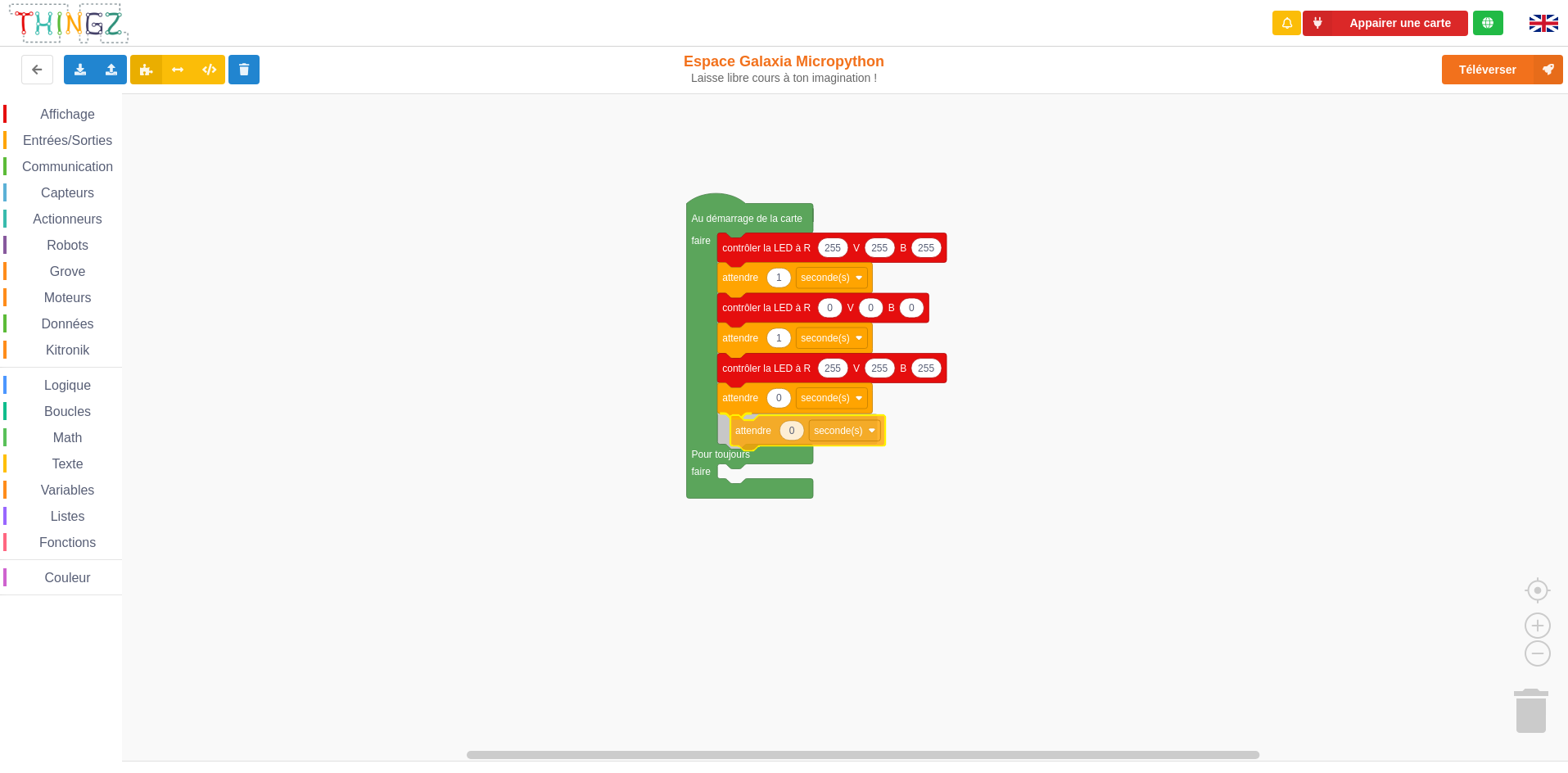
click at [741, 430] on div "Affichage Entrées/Sorties Communication Capteurs Actionneurs Robots Grove Moteu…" at bounding box center [789, 427] width 1579 height 668
click at [73, 114] on span "Affichage" at bounding box center [66, 114] width 58 height 14
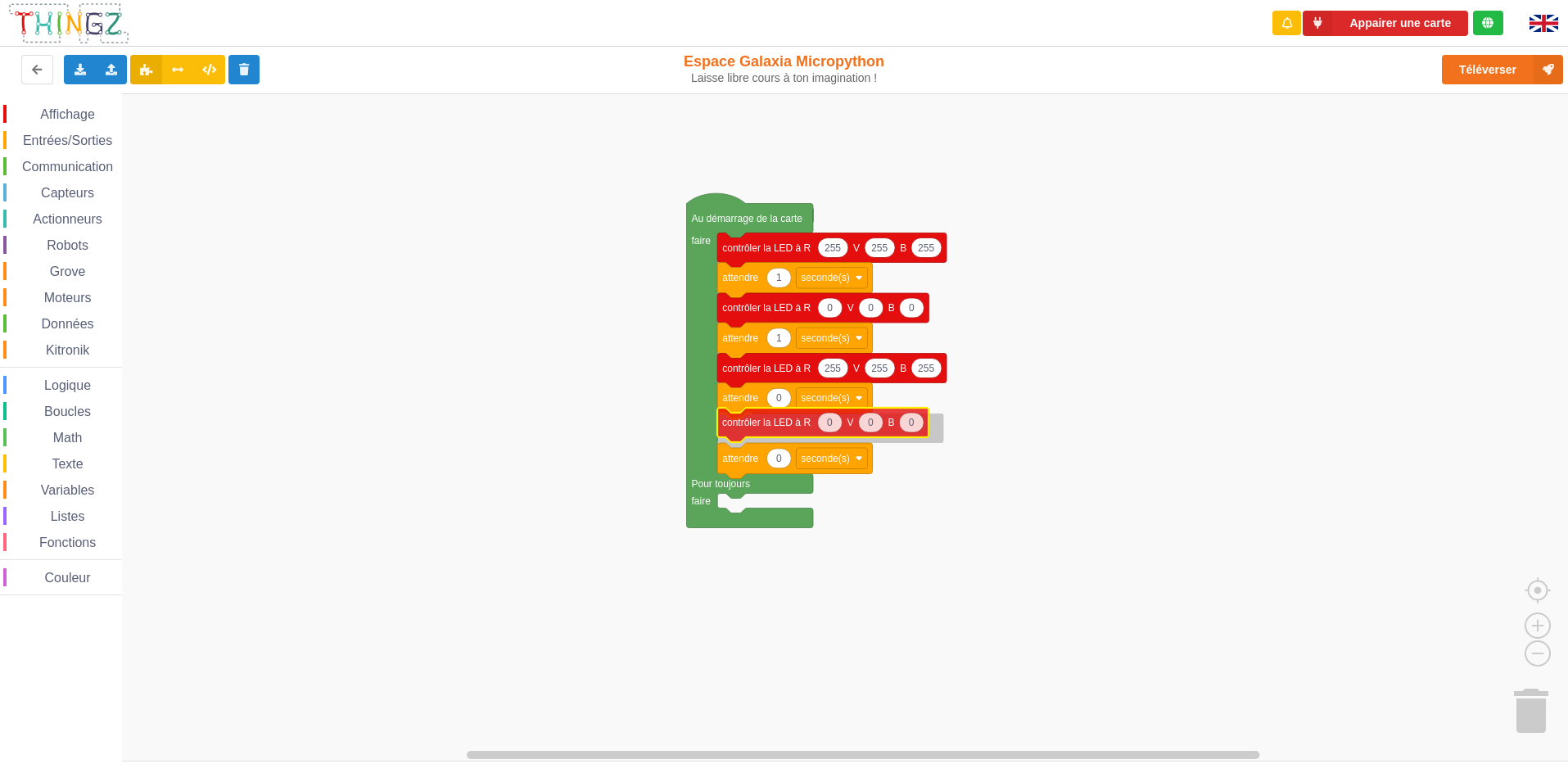
click at [769, 415] on div "Affichage Entrées/Sorties Communication Capteurs Actionneurs Robots Grove Moteu…" at bounding box center [789, 427] width 1579 height 668
click at [780, 400] on text "0" at bounding box center [779, 398] width 6 height 12
type input "1"
click at [780, 464] on text "0" at bounding box center [779, 459] width 6 height 12
type input "1"
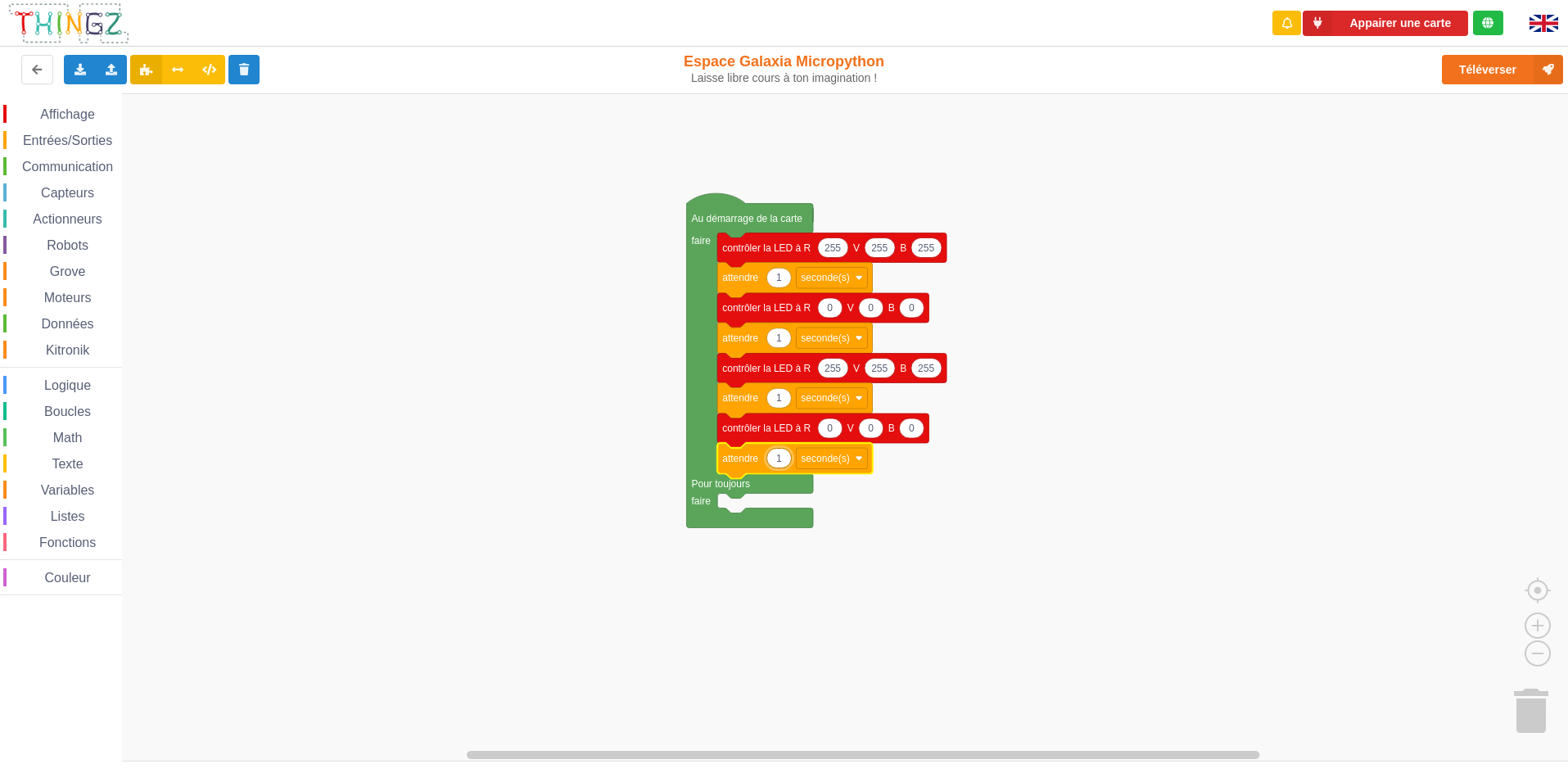
click at [907, 591] on rect "Espace de travail de Blocky" at bounding box center [789, 427] width 1579 height 668
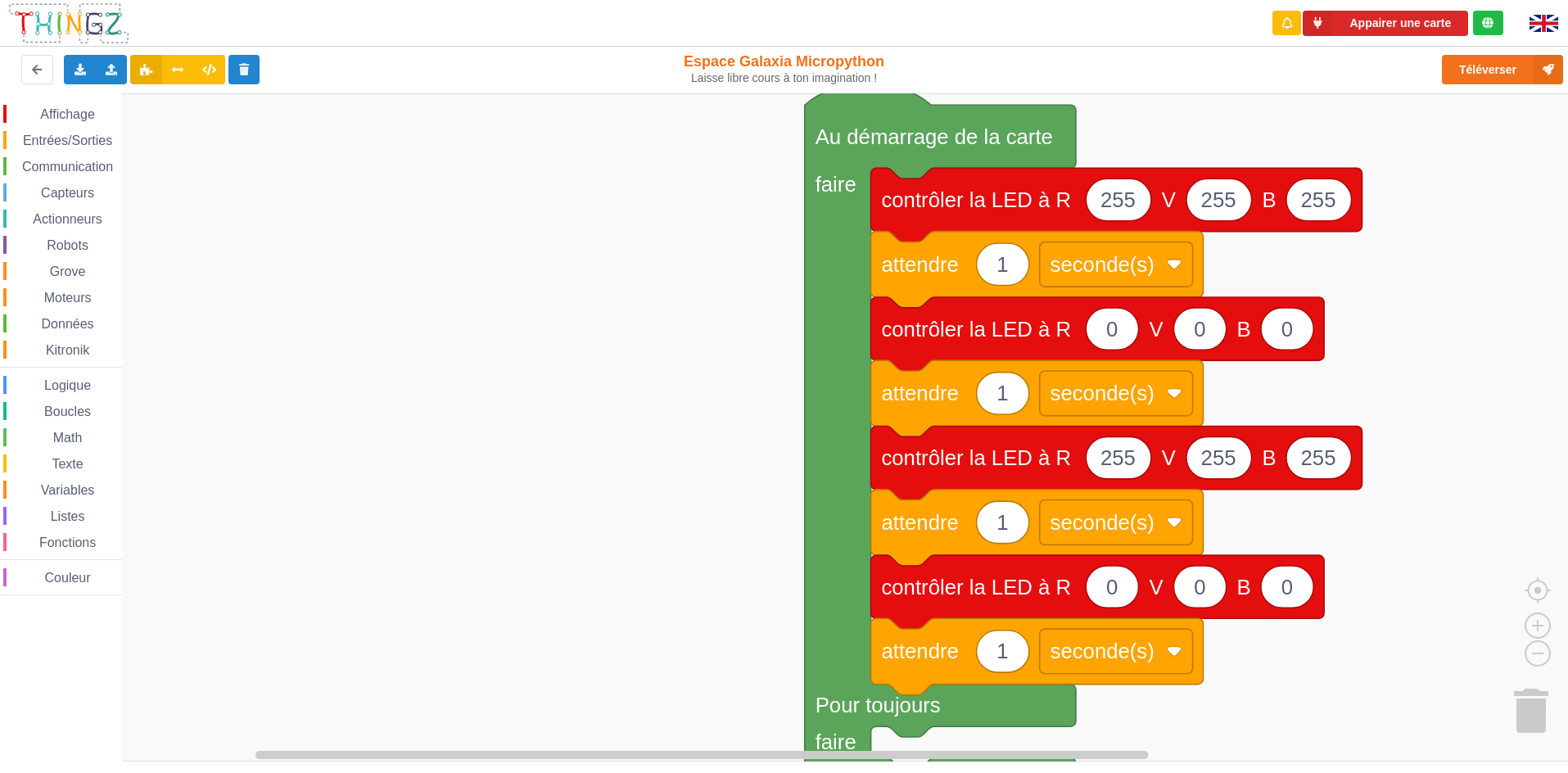
click at [580, 366] on div "Affichage Entrées/Sorties Communication Capteurs Actionneurs Robots Grove Moteu…" at bounding box center [789, 427] width 1579 height 668
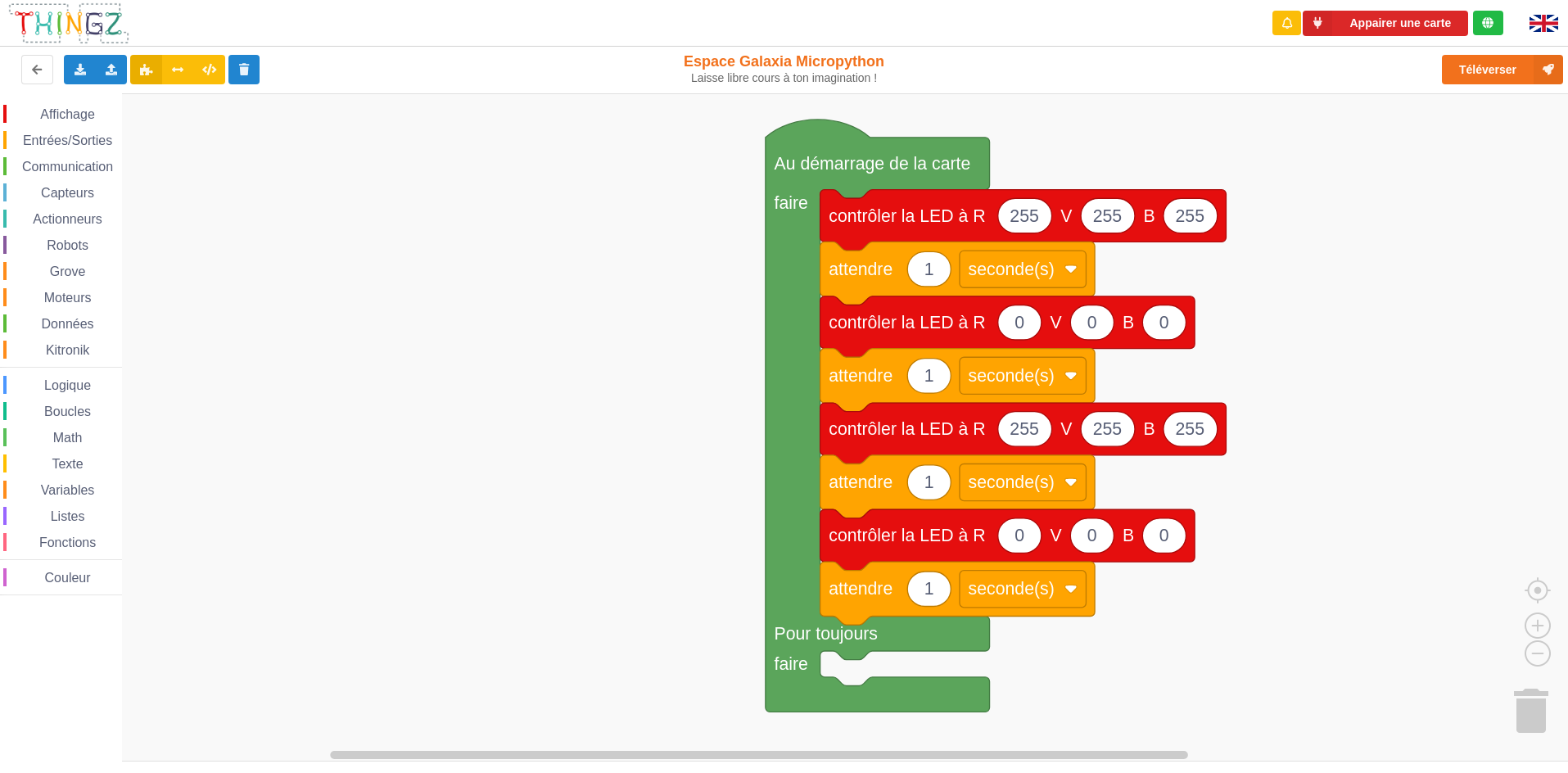
click at [580, 353] on div "Affichage Entrées/Sorties Communication Capteurs Actionneurs Robots Grove Moteu…" at bounding box center [789, 427] width 1579 height 668
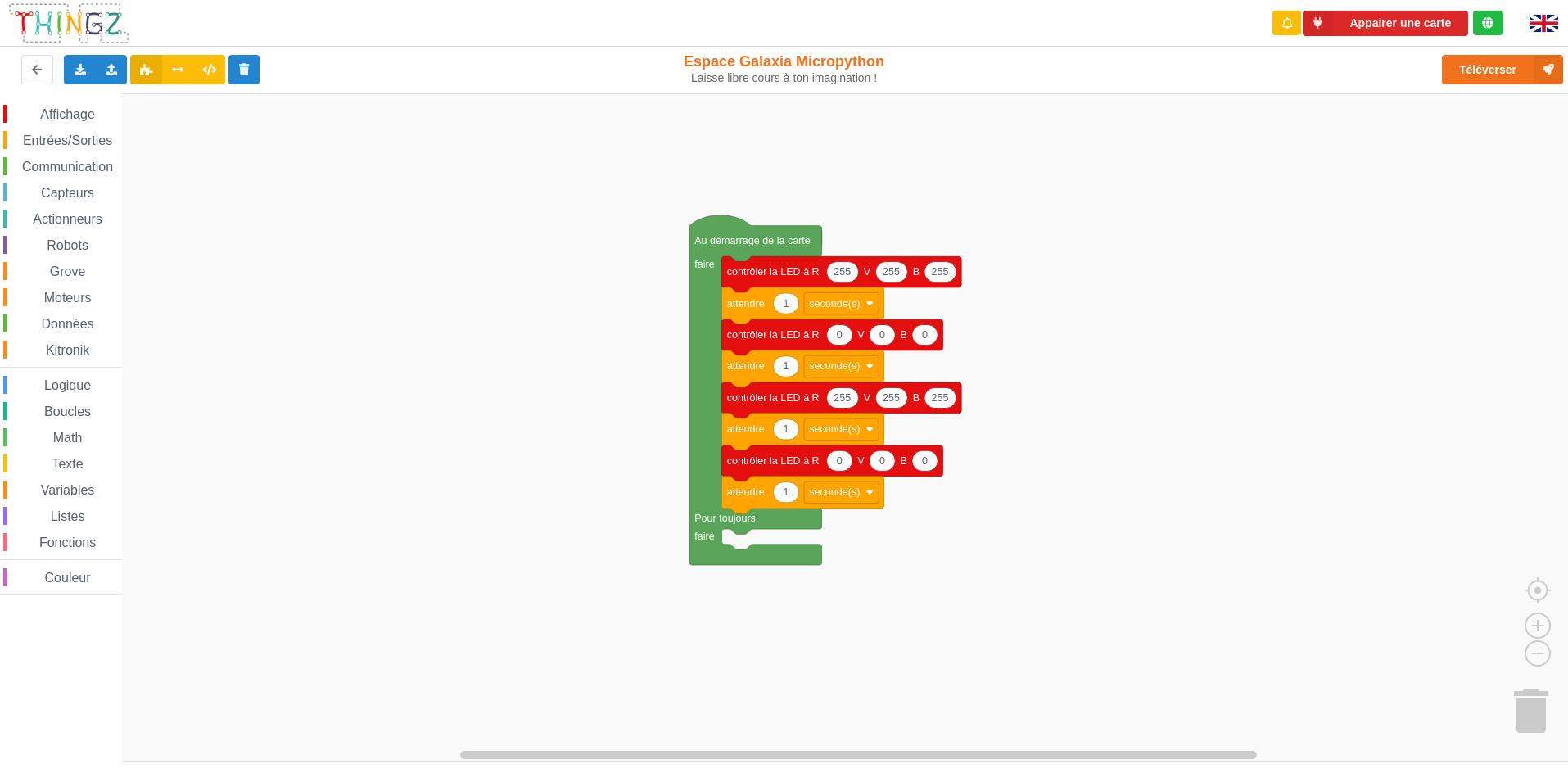
click at [314, 698] on rect "Espace de travail de Blocky" at bounding box center [789, 427] width 1579 height 668
click at [311, 705] on div "Affichage Entrées/Sorties Communication Capteurs Actionneurs Robots Grove Moteu…" at bounding box center [789, 427] width 1579 height 668
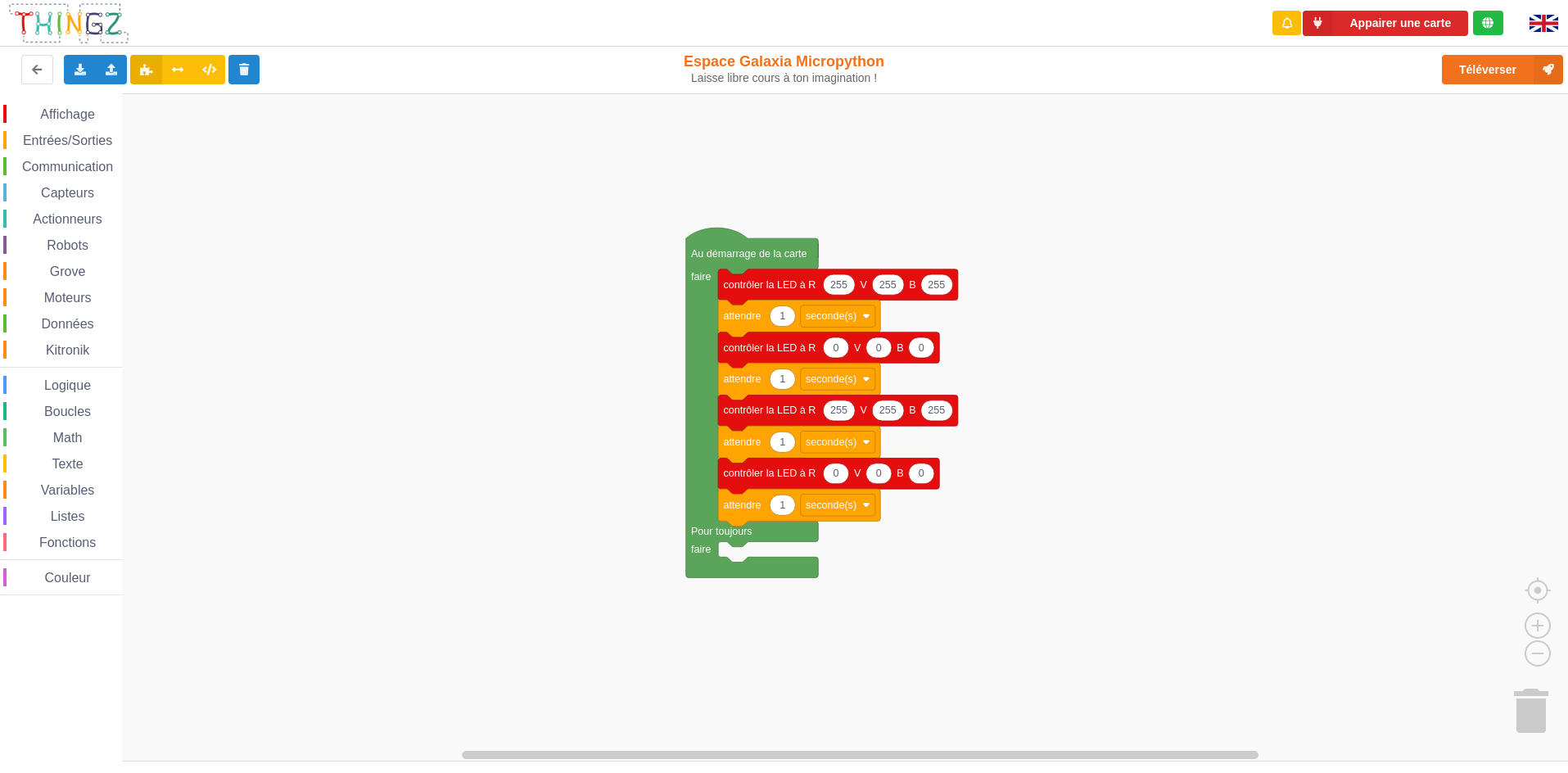
click at [311, 726] on div "Affichage Entrées/Sorties Communication Capteurs Actionneurs Robots Grove Moteu…" at bounding box center [789, 427] width 1579 height 668
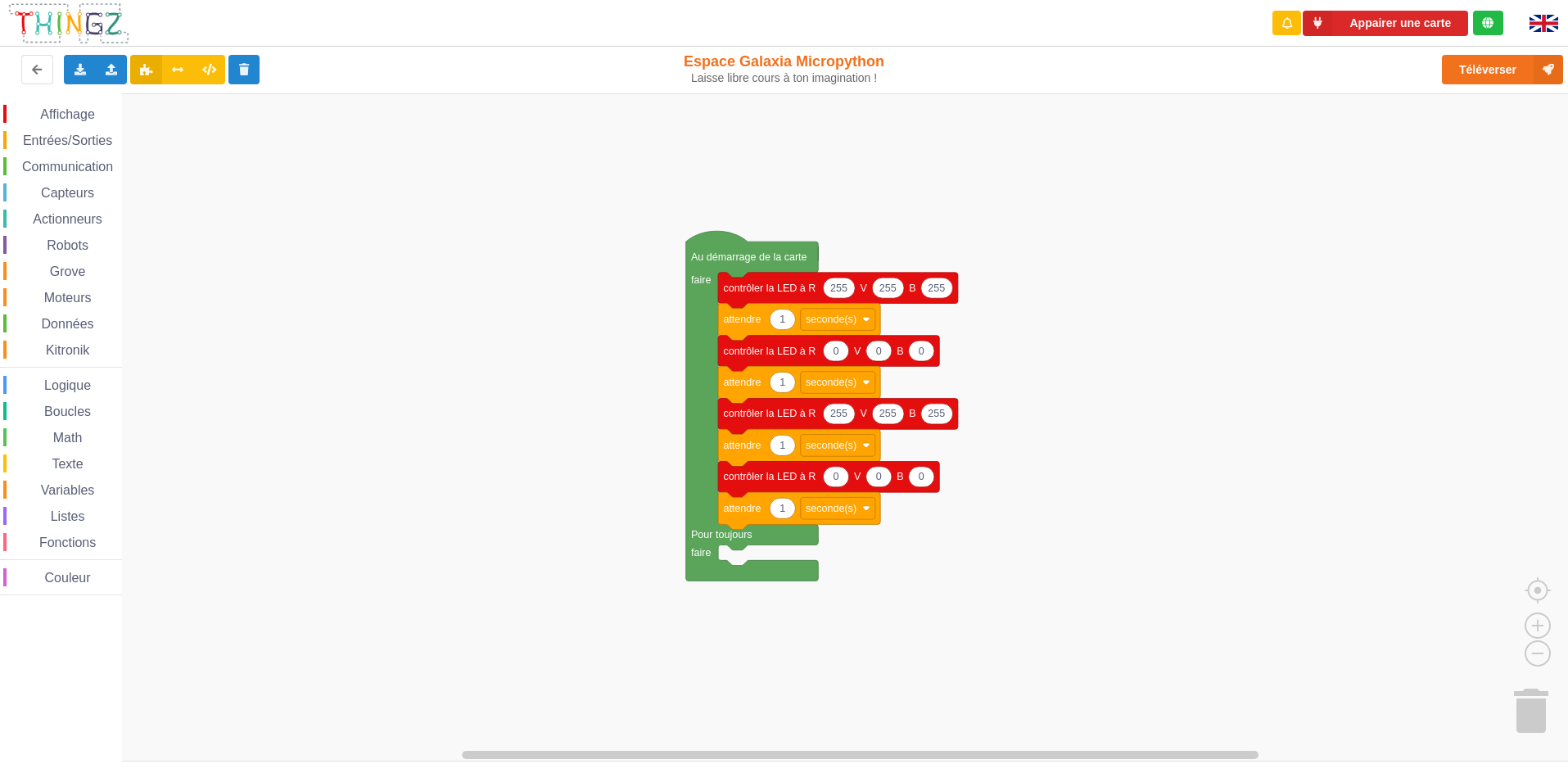
click at [311, 728] on rect "Espace de travail de Blocky" at bounding box center [789, 427] width 1579 height 668
click at [310, 753] on icon "Espace de travail de Blocky" at bounding box center [844, 754] width 1444 height 12
